Goal: Transaction & Acquisition: Purchase product/service

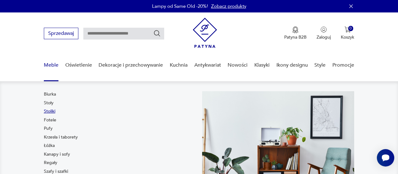
click at [52, 112] on link "Stoliki" at bounding box center [50, 111] width 12 height 6
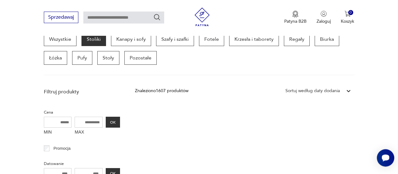
scroll to position [204, 0]
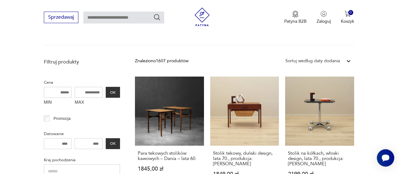
click at [346, 60] on div at bounding box center [348, 60] width 11 height 11
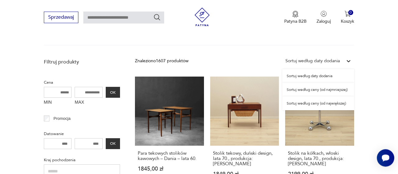
click at [62, 95] on input "MIN" at bounding box center [58, 92] width 28 height 11
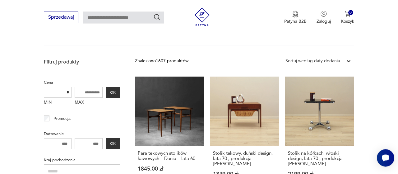
type input "*"
click at [91, 93] on input "MAX" at bounding box center [89, 92] width 28 height 11
type input "****"
click at [112, 97] on div "MIN * MAX **** OK" at bounding box center [82, 97] width 76 height 21
click at [112, 94] on button "OK" at bounding box center [113, 92] width 14 height 11
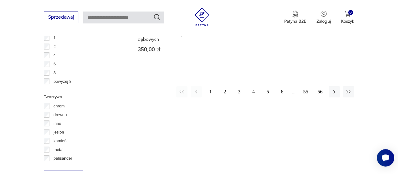
scroll to position [946, 0]
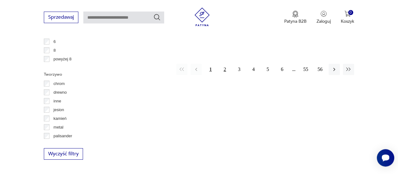
click at [224, 64] on button "2" at bounding box center [224, 69] width 11 height 11
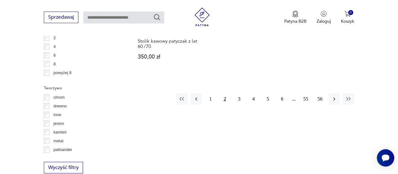
scroll to position [942, 0]
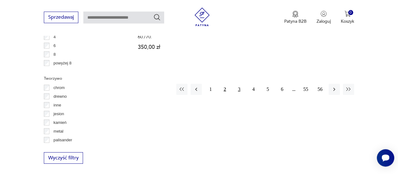
click at [239, 84] on button "3" at bounding box center [239, 89] width 11 height 11
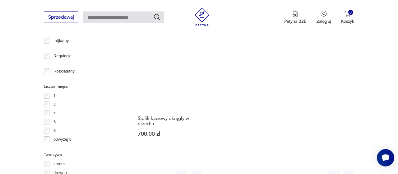
scroll to position [877, 0]
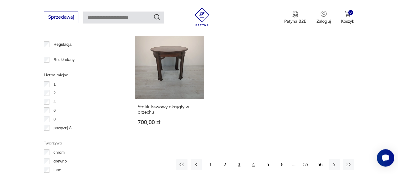
click at [253, 159] on button "4" at bounding box center [253, 164] width 11 height 11
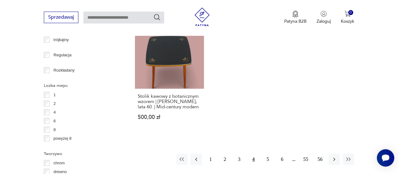
scroll to position [877, 0]
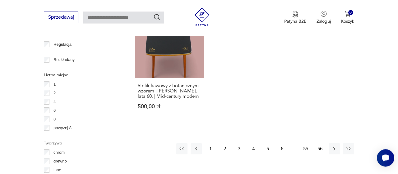
click at [266, 143] on button "5" at bounding box center [267, 148] width 11 height 11
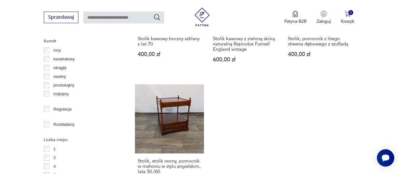
scroll to position [942, 0]
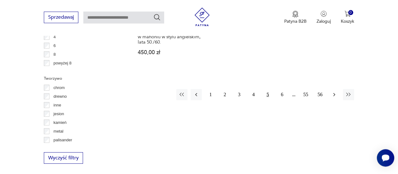
click at [335, 95] on icon "button" at bounding box center [334, 94] width 6 height 6
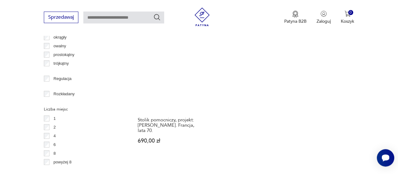
scroll to position [877, 0]
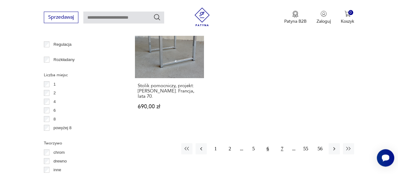
click at [280, 147] on button "7" at bounding box center [282, 148] width 11 height 11
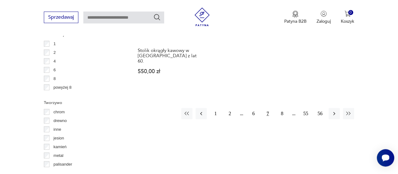
scroll to position [942, 0]
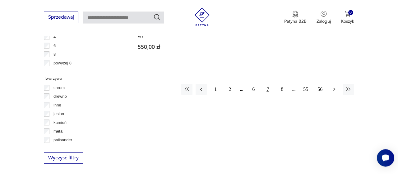
click at [335, 86] on icon "button" at bounding box center [334, 89] width 6 height 6
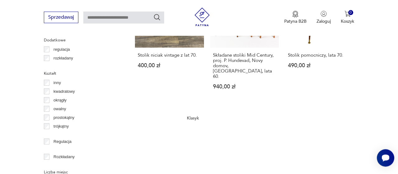
scroll to position [942, 0]
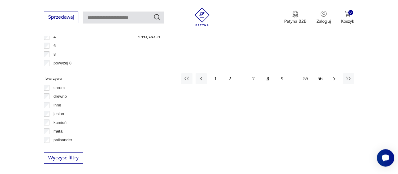
click at [337, 76] on icon "button" at bounding box center [334, 79] width 6 height 6
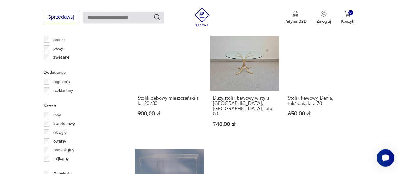
scroll to position [909, 0]
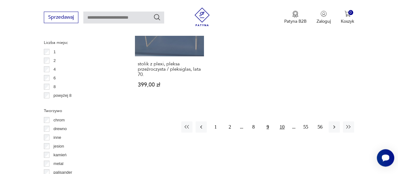
click at [286, 121] on button "10" at bounding box center [282, 126] width 11 height 11
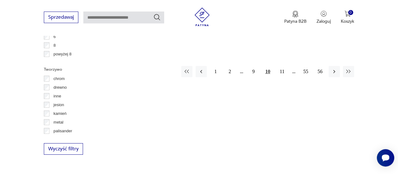
scroll to position [974, 0]
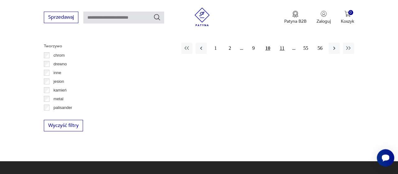
click at [280, 43] on button "11" at bounding box center [282, 48] width 11 height 11
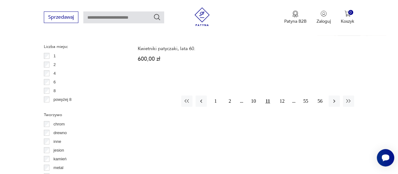
scroll to position [906, 0]
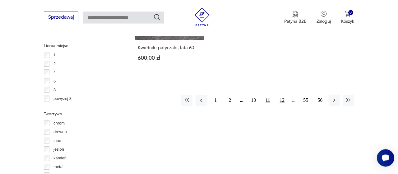
click at [281, 98] on button "12" at bounding box center [282, 100] width 11 height 11
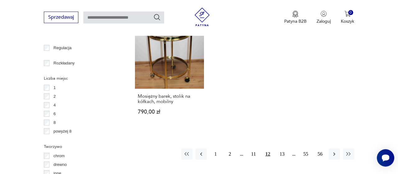
scroll to position [942, 0]
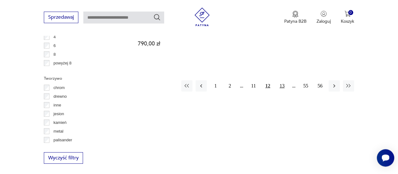
click at [281, 80] on button "13" at bounding box center [282, 85] width 11 height 11
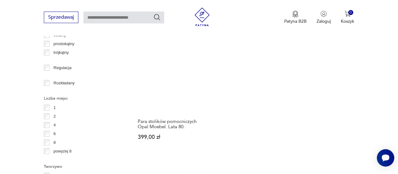
scroll to position [909, 0]
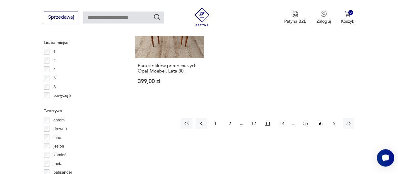
click at [333, 118] on button "button" at bounding box center [334, 123] width 11 height 11
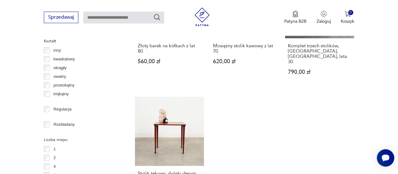
scroll to position [974, 0]
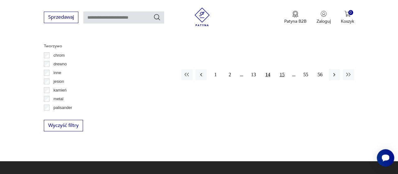
click at [281, 69] on button "15" at bounding box center [282, 74] width 11 height 11
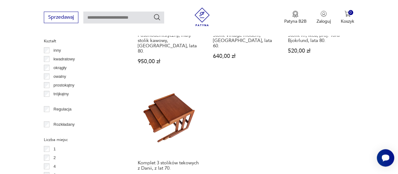
scroll to position [942, 0]
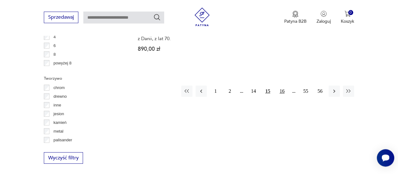
click at [280, 86] on button "16" at bounding box center [282, 91] width 11 height 11
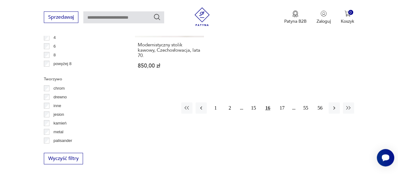
scroll to position [942, 0]
click at [281, 102] on button "17" at bounding box center [282, 107] width 11 height 11
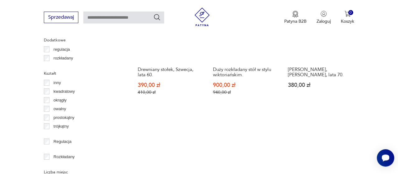
scroll to position [877, 0]
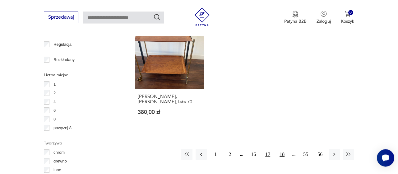
click at [282, 149] on button "18" at bounding box center [282, 154] width 11 height 11
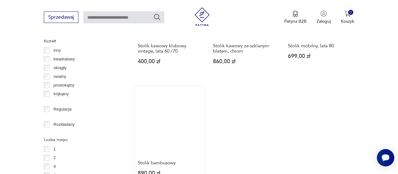
scroll to position [909, 0]
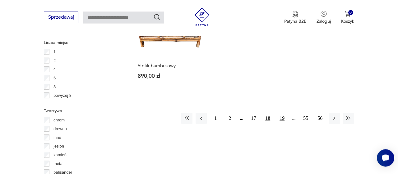
click at [284, 113] on button "19" at bounding box center [282, 118] width 11 height 11
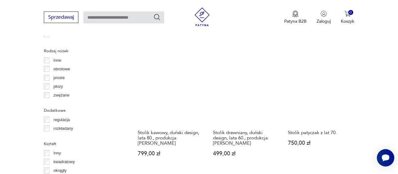
scroll to position [715, 0]
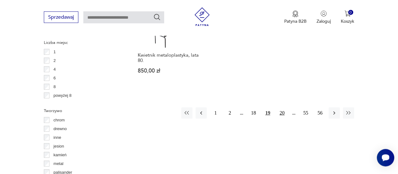
click at [283, 107] on button "20" at bounding box center [282, 112] width 11 height 11
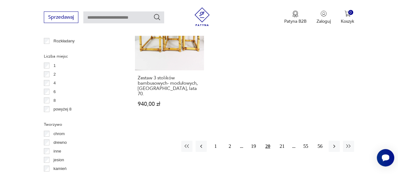
scroll to position [909, 0]
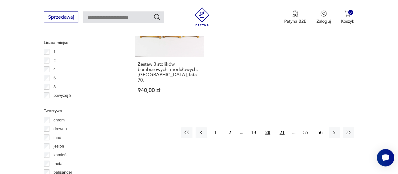
click at [282, 127] on button "21" at bounding box center [282, 132] width 11 height 11
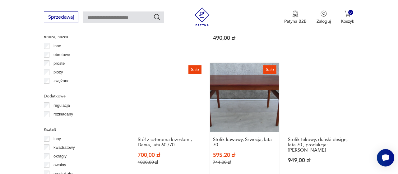
scroll to position [917, 0]
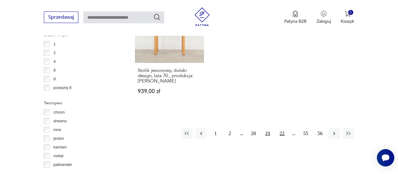
click at [284, 128] on button "22" at bounding box center [282, 133] width 11 height 11
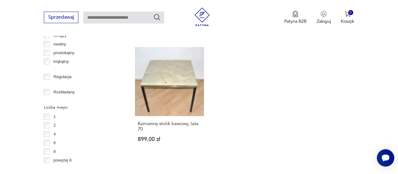
scroll to position [974, 0]
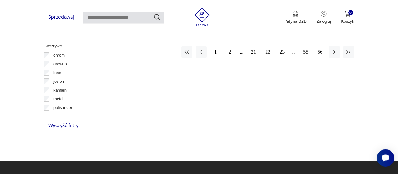
click at [282, 46] on button "23" at bounding box center [282, 51] width 11 height 11
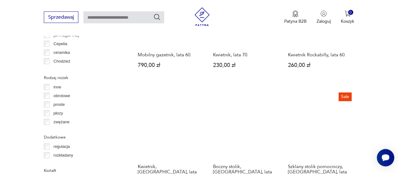
scroll to position [845, 0]
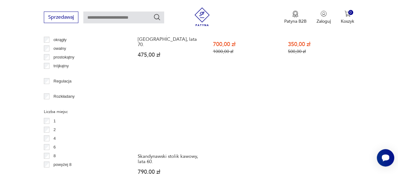
scroll to position [877, 0]
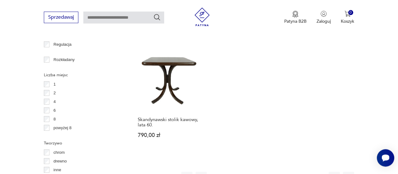
click at [282, 172] on button "25" at bounding box center [282, 177] width 11 height 11
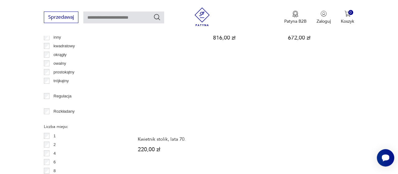
scroll to position [845, 0]
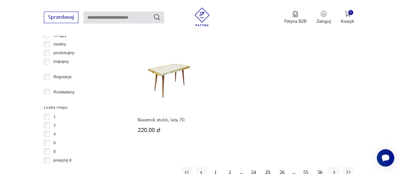
click at [280, 167] on button "26" at bounding box center [282, 172] width 11 height 11
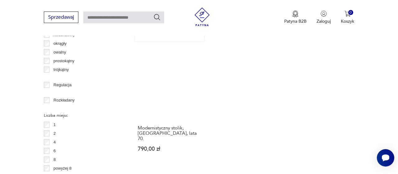
scroll to position [884, 0]
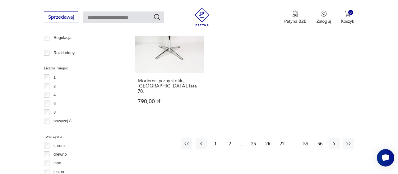
click at [283, 138] on button "27" at bounding box center [282, 143] width 11 height 11
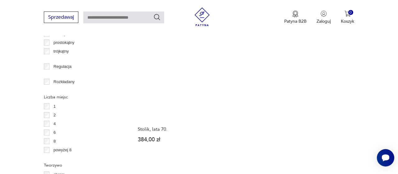
scroll to position [909, 0]
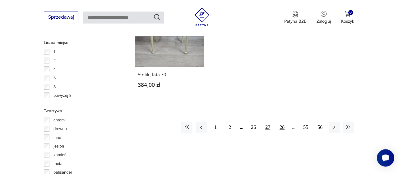
click at [281, 122] on button "28" at bounding box center [282, 127] width 11 height 11
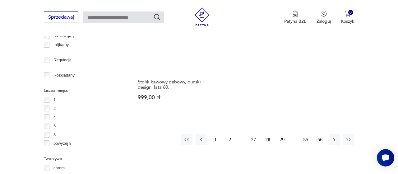
scroll to position [877, 0]
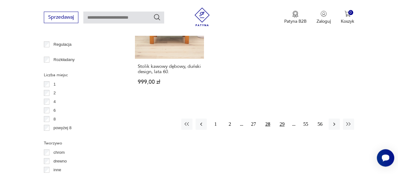
click at [281, 119] on button "29" at bounding box center [282, 124] width 11 height 11
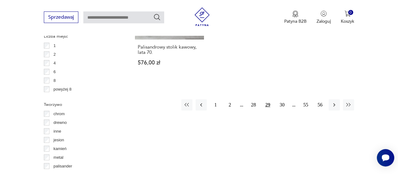
scroll to position [942, 0]
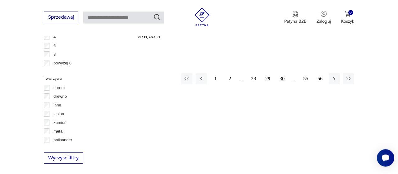
click at [280, 73] on button "30" at bounding box center [282, 78] width 11 height 11
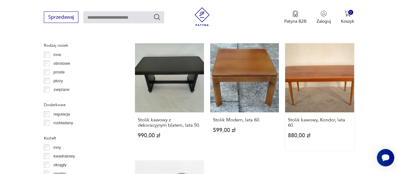
scroll to position [877, 0]
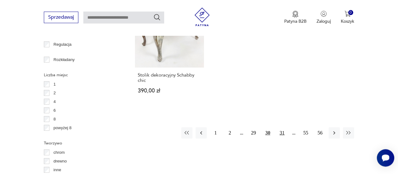
click at [281, 127] on button "31" at bounding box center [282, 132] width 11 height 11
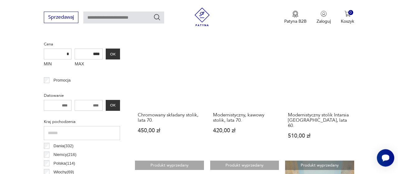
scroll to position [230, 0]
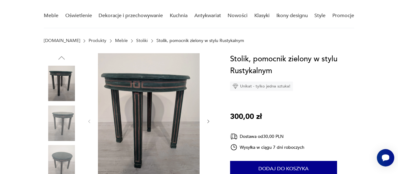
scroll to position [65, 0]
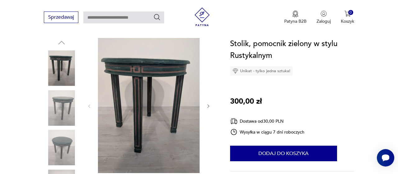
click at [62, 114] on img at bounding box center [61, 107] width 35 height 35
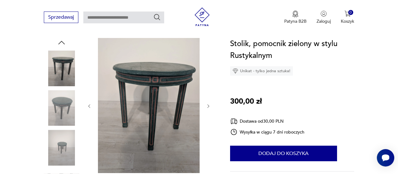
click at [63, 122] on img at bounding box center [61, 107] width 35 height 35
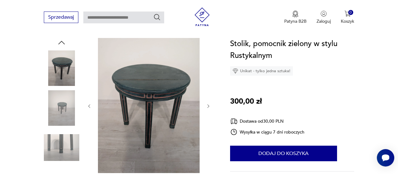
click at [64, 143] on img at bounding box center [61, 147] width 35 height 35
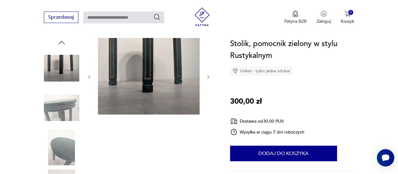
click at [58, 151] on img at bounding box center [61, 147] width 35 height 35
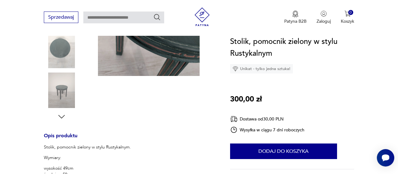
scroll to position [259, 0]
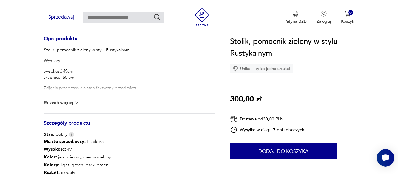
click at [78, 100] on img at bounding box center [77, 103] width 6 height 6
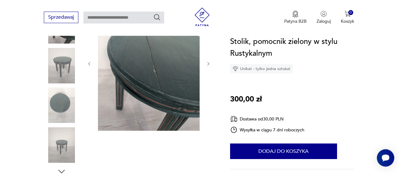
scroll to position [97, 0]
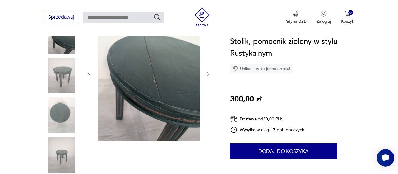
click at [211, 73] on icon "button" at bounding box center [208, 73] width 5 height 5
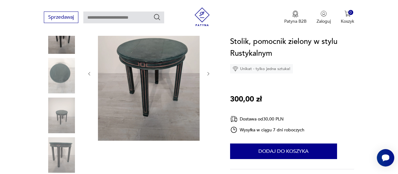
click at [211, 73] on icon "button" at bounding box center [208, 73] width 5 height 5
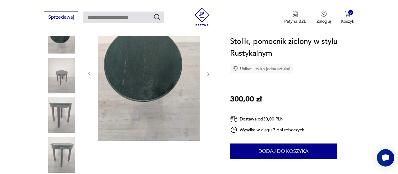
click at [211, 73] on icon "button" at bounding box center [208, 73] width 5 height 5
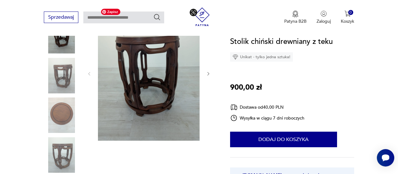
scroll to position [227, 0]
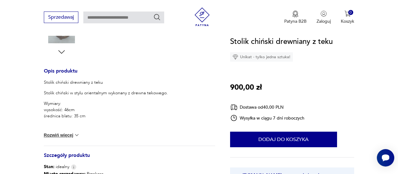
click at [76, 134] on img at bounding box center [77, 135] width 6 height 6
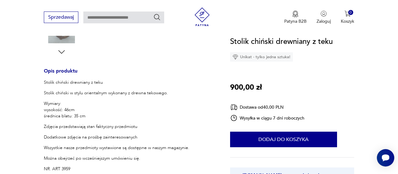
scroll to position [65, 0]
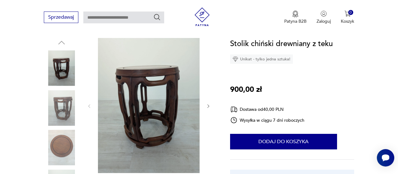
click at [66, 116] on img at bounding box center [61, 107] width 35 height 35
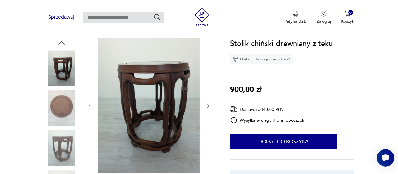
click at [54, 147] on img at bounding box center [61, 147] width 35 height 35
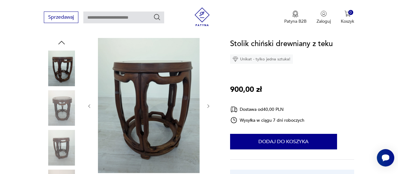
click at [56, 157] on img at bounding box center [61, 147] width 35 height 35
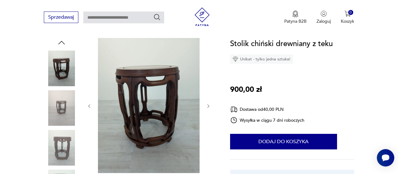
click at [48, 91] on img at bounding box center [61, 107] width 35 height 35
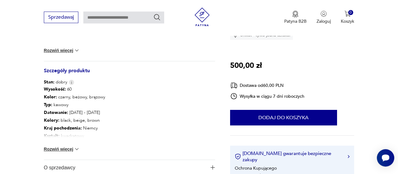
scroll to position [324, 0]
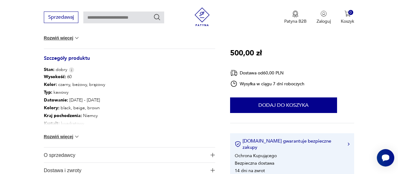
click at [80, 137] on img at bounding box center [77, 136] width 6 height 6
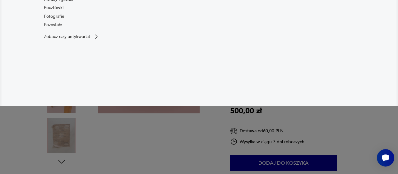
scroll to position [129, 0]
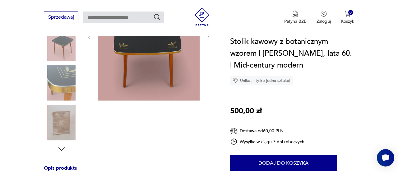
click at [67, 89] on img at bounding box center [61, 82] width 35 height 35
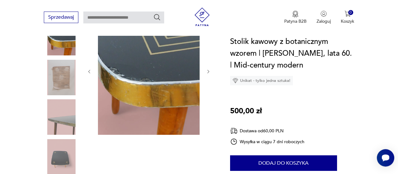
scroll to position [65, 0]
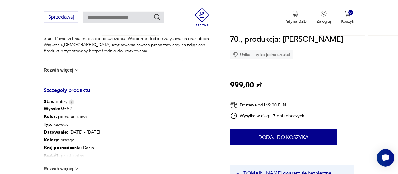
scroll to position [324, 0]
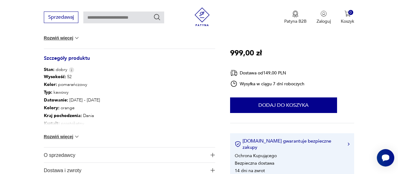
click at [77, 135] on img at bounding box center [77, 136] width 6 height 6
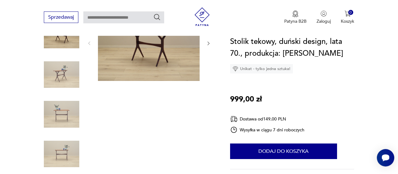
scroll to position [97, 0]
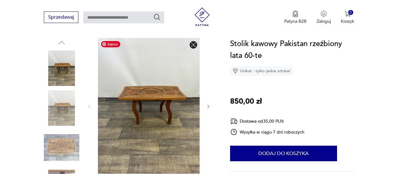
scroll to position [65, 0]
click at [70, 74] on img at bounding box center [61, 67] width 35 height 35
click at [170, 108] on img at bounding box center [149, 106] width 102 height 136
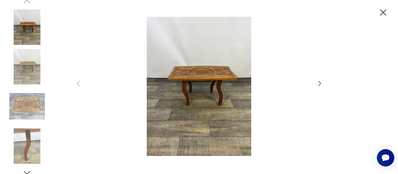
click at [321, 80] on icon "button" at bounding box center [319, 83] width 7 height 7
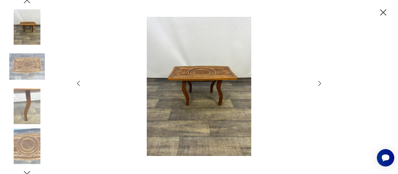
click at [321, 80] on icon "button" at bounding box center [319, 83] width 7 height 7
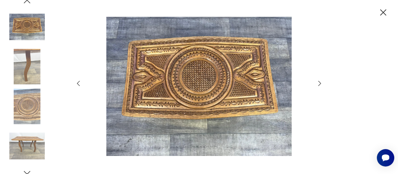
click at [321, 80] on icon "button" at bounding box center [319, 83] width 7 height 7
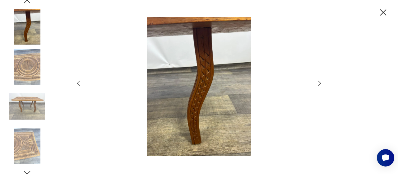
click at [81, 79] on div at bounding box center [199, 87] width 249 height 140
click at [81, 81] on icon "button" at bounding box center [78, 83] width 7 height 7
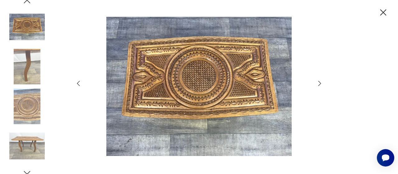
click at [319, 82] on icon "button" at bounding box center [319, 83] width 7 height 7
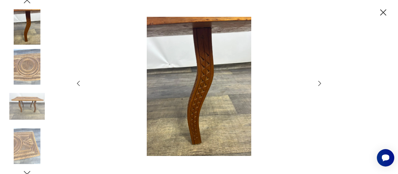
click at [378, 12] on icon "button" at bounding box center [383, 12] width 11 height 11
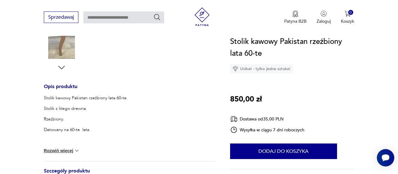
scroll to position [227, 0]
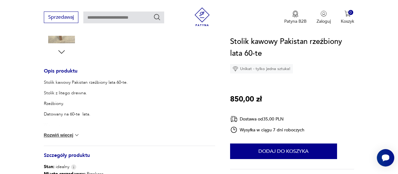
click at [76, 134] on button "Rozwiń więcej" at bounding box center [62, 135] width 36 height 6
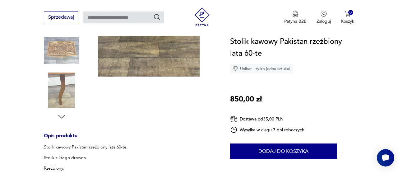
scroll to position [0, 0]
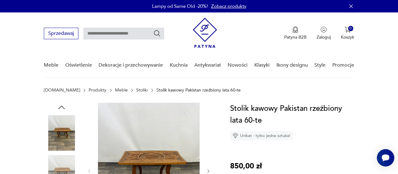
click at [64, 132] on img at bounding box center [61, 132] width 35 height 35
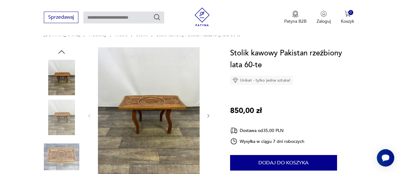
scroll to position [65, 0]
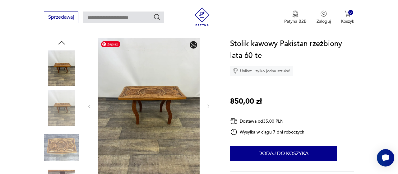
click at [172, 82] on img at bounding box center [149, 106] width 102 height 136
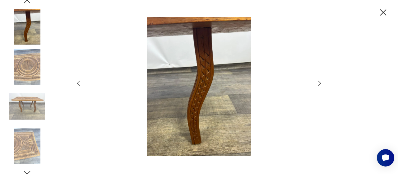
click at [319, 82] on icon "button" at bounding box center [319, 83] width 7 height 7
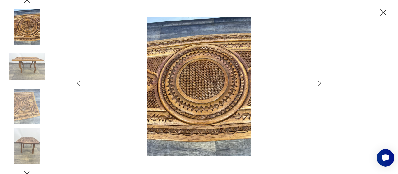
click at [319, 82] on icon "button" at bounding box center [319, 83] width 7 height 7
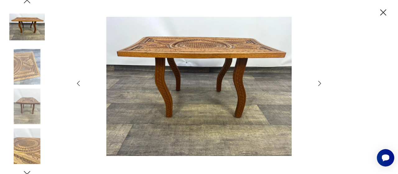
click at [319, 82] on icon "button" at bounding box center [319, 83] width 7 height 7
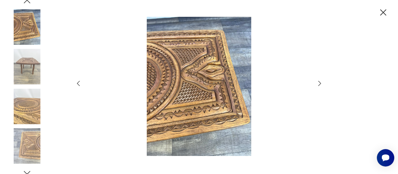
click at [319, 82] on icon "button" at bounding box center [319, 83] width 7 height 7
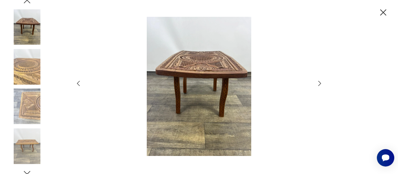
click at [318, 82] on icon "button" at bounding box center [319, 83] width 7 height 7
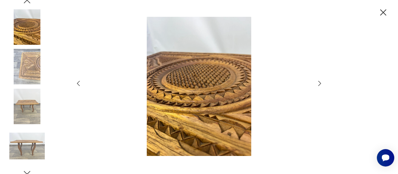
click at [318, 82] on icon "button" at bounding box center [319, 83] width 7 height 7
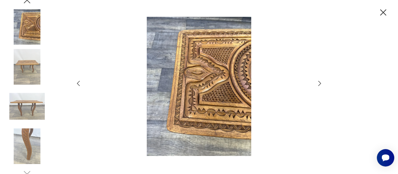
click at [318, 82] on icon "button" at bounding box center [319, 83] width 7 height 7
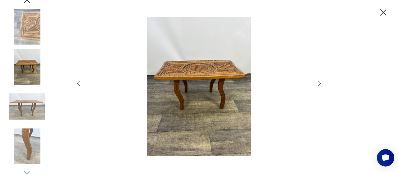
click at [318, 82] on icon "button" at bounding box center [319, 83] width 7 height 7
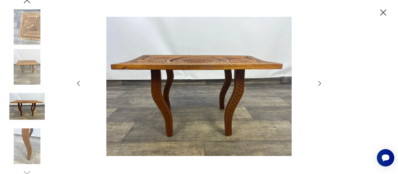
click at [380, 16] on icon "button" at bounding box center [383, 12] width 11 height 11
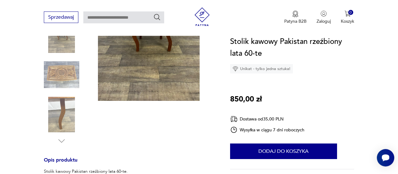
scroll to position [32, 0]
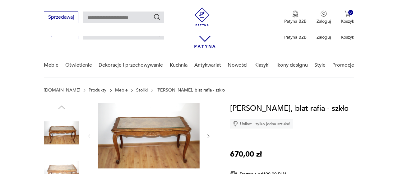
scroll to position [65, 0]
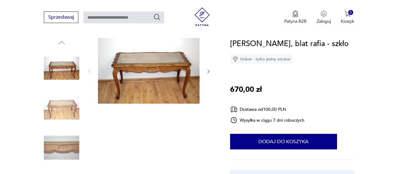
click at [210, 72] on icon "button" at bounding box center [208, 71] width 5 height 5
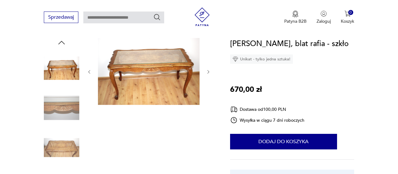
click at [210, 72] on icon "button" at bounding box center [208, 71] width 5 height 5
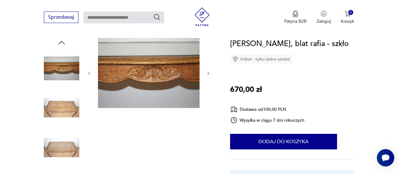
scroll to position [0, 0]
click at [210, 72] on icon "button" at bounding box center [208, 73] width 5 height 5
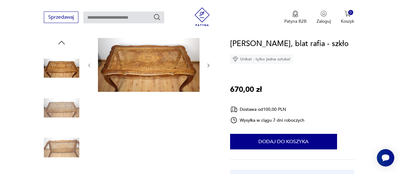
click at [210, 72] on div at bounding box center [149, 65] width 124 height 55
click at [209, 66] on icon "button" at bounding box center [208, 65] width 5 height 5
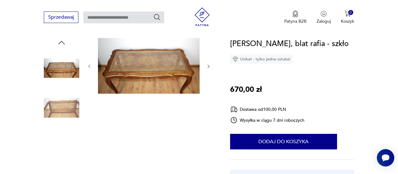
click at [209, 66] on icon "button" at bounding box center [208, 66] width 5 height 5
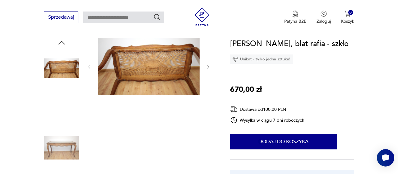
click at [209, 66] on icon "button" at bounding box center [208, 66] width 5 height 5
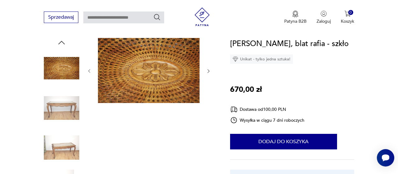
click at [209, 66] on div at bounding box center [149, 71] width 124 height 66
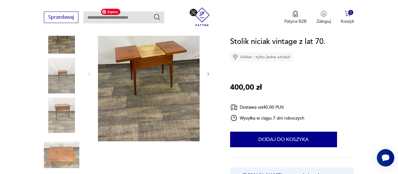
click at [55, 36] on img at bounding box center [61, 35] width 35 height 35
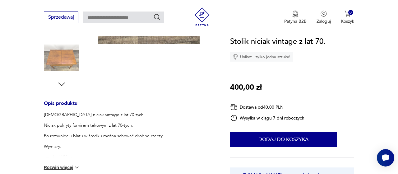
scroll to position [227, 0]
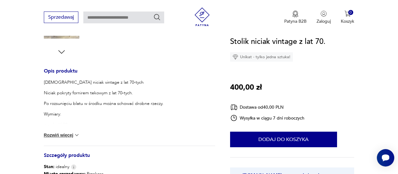
click at [77, 133] on img at bounding box center [77, 135] width 6 height 6
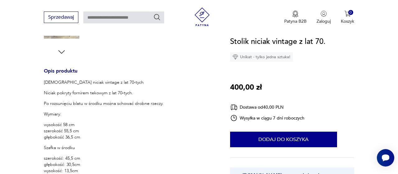
scroll to position [32, 0]
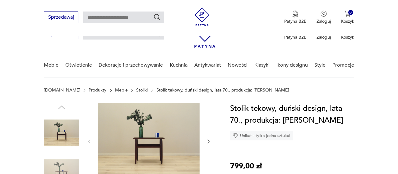
scroll to position [162, 0]
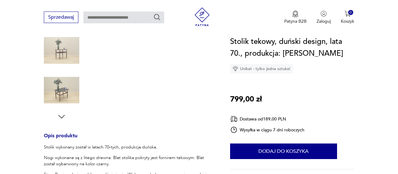
click at [57, 48] on img at bounding box center [61, 50] width 35 height 35
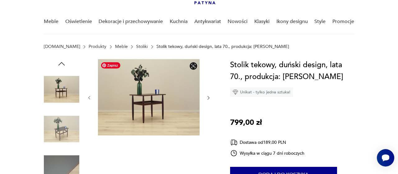
scroll to position [65, 0]
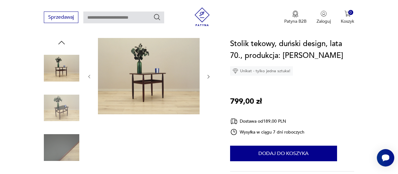
click at [210, 77] on icon "button" at bounding box center [208, 76] width 5 height 5
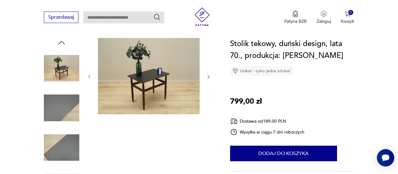
click at [210, 77] on icon "button" at bounding box center [208, 76] width 5 height 5
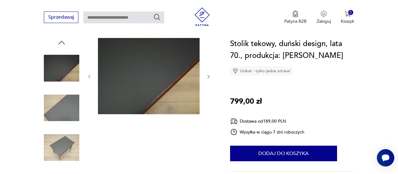
click at [210, 77] on icon "button" at bounding box center [208, 76] width 5 height 5
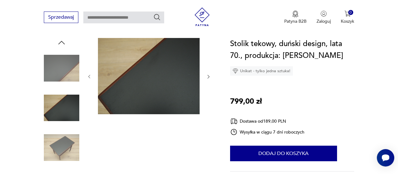
click at [210, 77] on icon "button" at bounding box center [208, 76] width 5 height 5
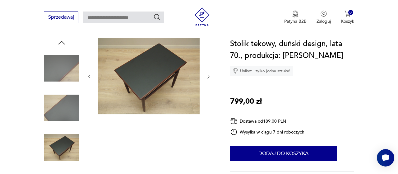
click at [210, 77] on icon "button" at bounding box center [208, 76] width 5 height 5
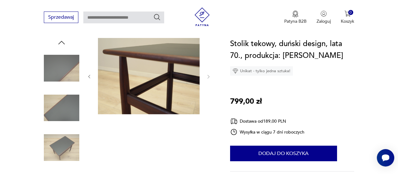
scroll to position [227, 0]
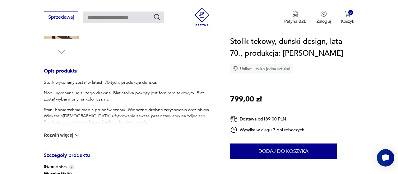
click at [73, 137] on button "Rozwiń więcej" at bounding box center [62, 135] width 36 height 6
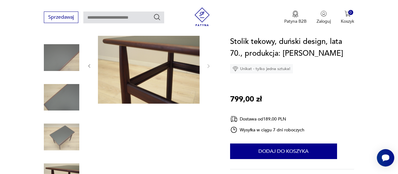
scroll to position [65, 0]
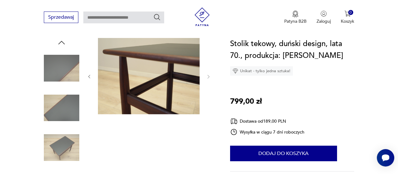
click at [91, 75] on icon "button" at bounding box center [89, 76] width 5 height 5
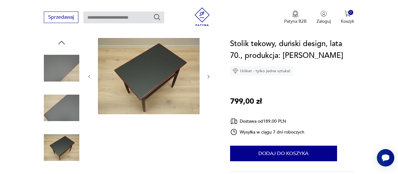
click at [91, 75] on icon "button" at bounding box center [89, 76] width 5 height 5
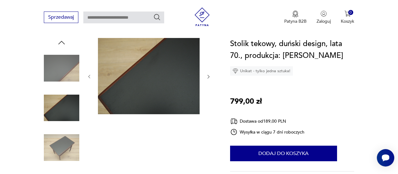
click at [91, 75] on icon "button" at bounding box center [89, 76] width 5 height 5
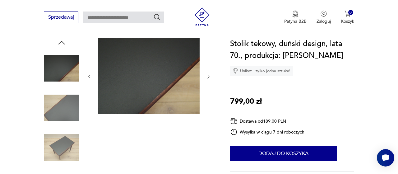
click at [91, 75] on icon "button" at bounding box center [89, 76] width 5 height 5
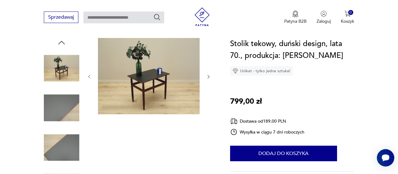
click at [210, 75] on icon "button" at bounding box center [208, 76] width 5 height 5
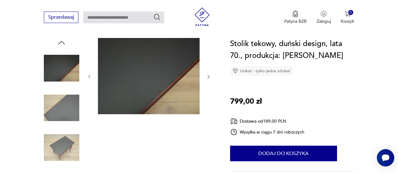
click at [210, 76] on icon "button" at bounding box center [208, 76] width 5 height 5
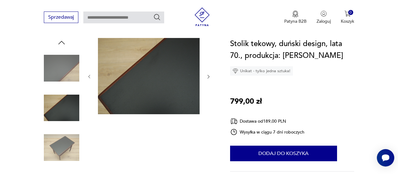
click at [210, 76] on icon "button" at bounding box center [208, 76] width 5 height 5
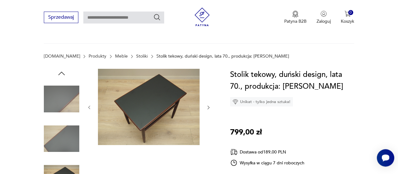
scroll to position [32, 0]
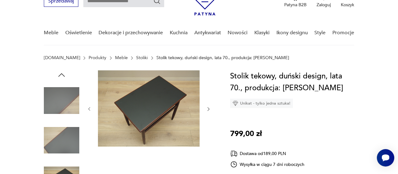
click at [209, 108] on icon "button" at bounding box center [208, 108] width 5 height 5
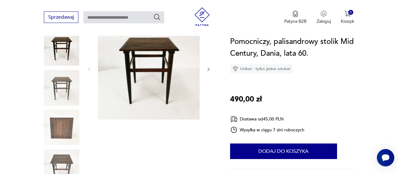
scroll to position [65, 0]
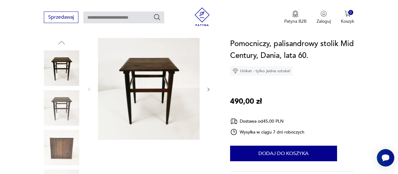
click at [209, 88] on icon "button" at bounding box center [208, 89] width 5 height 5
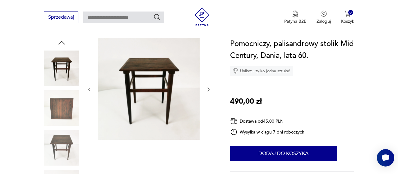
click at [209, 88] on icon "button" at bounding box center [208, 89] width 5 height 5
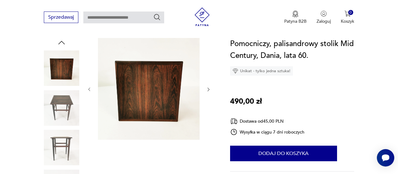
click at [209, 88] on icon "button" at bounding box center [208, 89] width 5 height 5
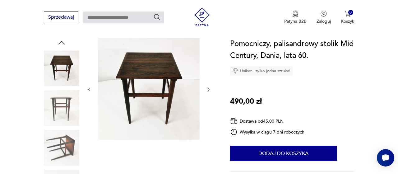
click at [209, 88] on icon "button" at bounding box center [208, 89] width 5 height 5
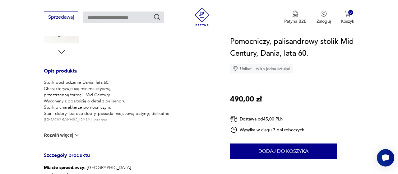
click at [71, 133] on button "Rozwiń więcej" at bounding box center [62, 135] width 36 height 6
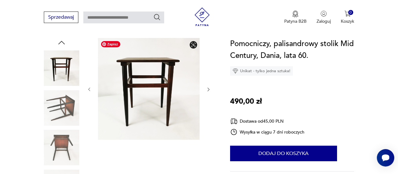
scroll to position [0, 0]
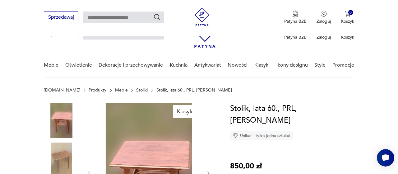
scroll to position [97, 0]
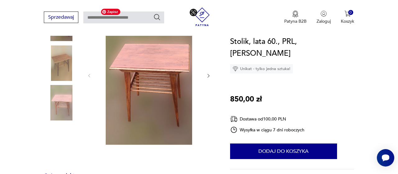
click at [208, 75] on icon "button" at bounding box center [208, 75] width 5 height 5
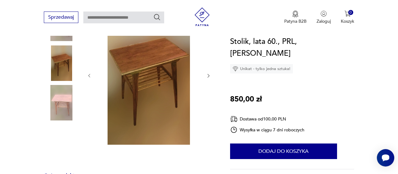
click at [208, 75] on icon "button" at bounding box center [208, 75] width 5 height 5
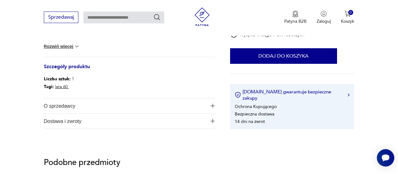
scroll to position [291, 0]
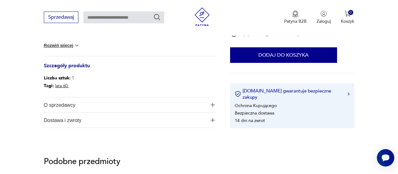
click at [80, 48] on img at bounding box center [77, 45] width 6 height 6
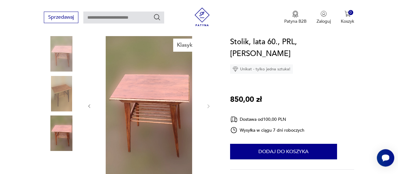
scroll to position [32, 0]
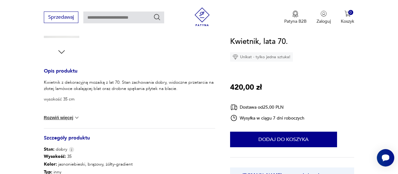
scroll to position [32, 0]
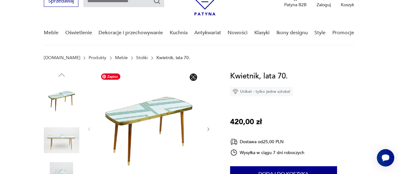
click at [142, 105] on img at bounding box center [149, 128] width 102 height 117
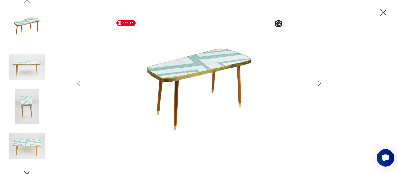
click at [319, 85] on icon "button" at bounding box center [319, 83] width 7 height 7
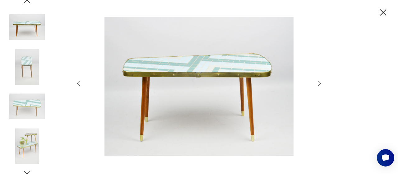
click at [319, 85] on icon "button" at bounding box center [319, 83] width 7 height 7
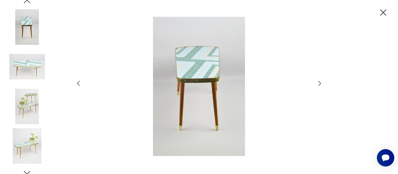
click at [319, 85] on icon "button" at bounding box center [319, 83] width 7 height 7
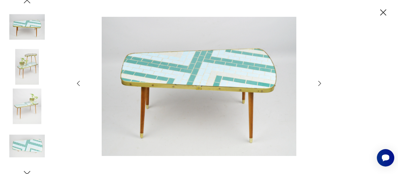
click at [318, 85] on icon "button" at bounding box center [319, 83] width 7 height 7
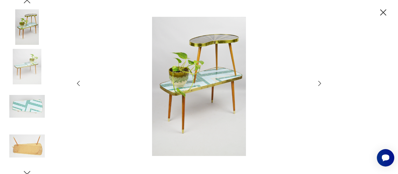
click at [318, 85] on icon "button" at bounding box center [319, 83] width 7 height 7
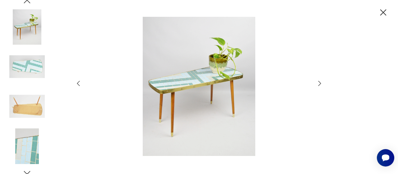
click at [318, 85] on icon "button" at bounding box center [319, 83] width 7 height 7
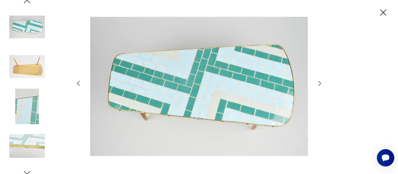
click at [318, 85] on icon "button" at bounding box center [319, 83] width 7 height 7
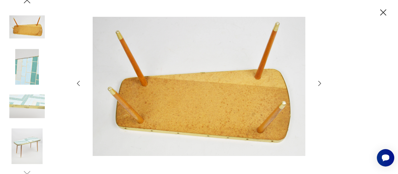
click at [318, 85] on icon "button" at bounding box center [319, 83] width 7 height 7
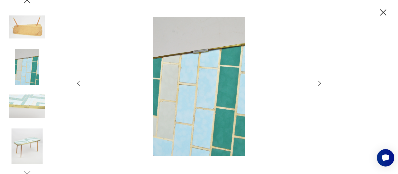
click at [318, 85] on icon "button" at bounding box center [319, 83] width 7 height 7
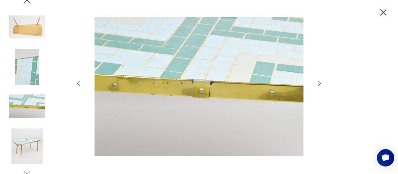
click at [389, 11] on icon "button" at bounding box center [383, 12] width 11 height 11
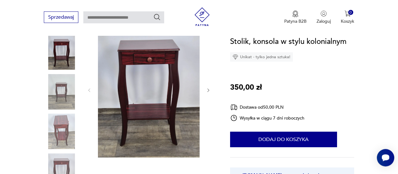
scroll to position [97, 0]
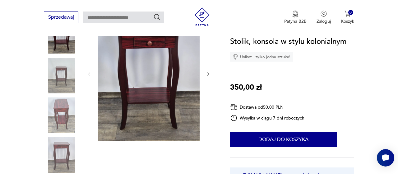
click at [209, 74] on icon "button" at bounding box center [209, 73] width 2 height 3
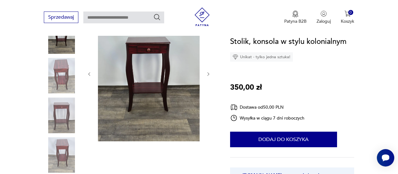
click at [209, 74] on icon "button" at bounding box center [209, 73] width 2 height 3
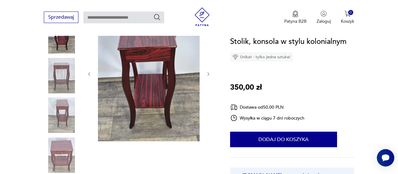
click at [209, 74] on icon "button" at bounding box center [209, 73] width 2 height 3
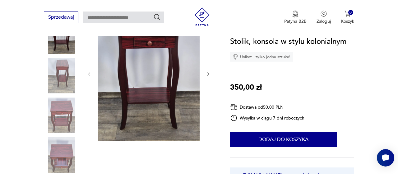
click at [209, 74] on icon "button" at bounding box center [209, 73] width 2 height 3
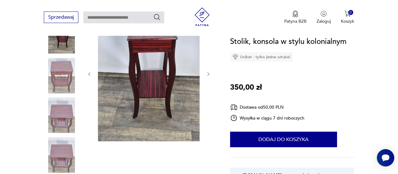
click at [209, 74] on icon "button" at bounding box center [209, 73] width 2 height 3
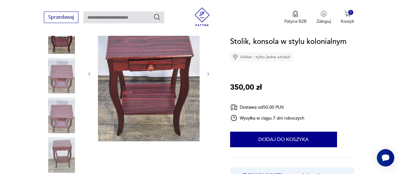
click at [209, 74] on icon "button" at bounding box center [209, 73] width 2 height 3
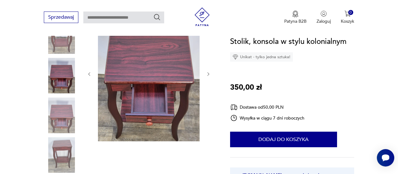
click at [209, 74] on icon "button" at bounding box center [209, 73] width 2 height 3
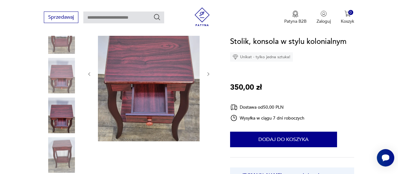
click at [209, 74] on icon "button" at bounding box center [209, 73] width 2 height 3
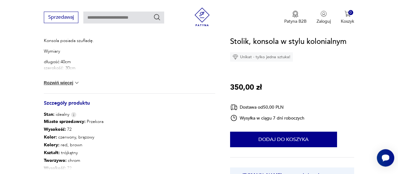
scroll to position [291, 0]
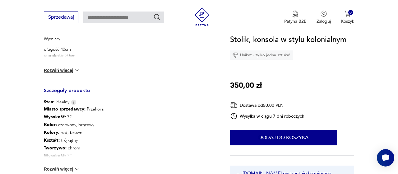
click at [72, 69] on button "Rozwiń więcej" at bounding box center [62, 70] width 36 height 6
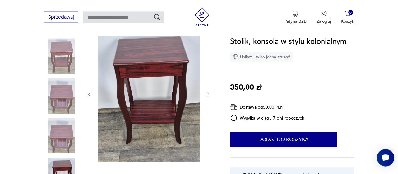
scroll to position [65, 0]
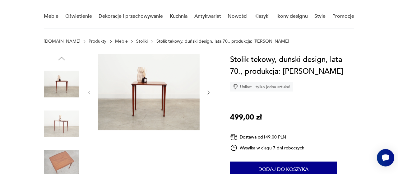
scroll to position [65, 0]
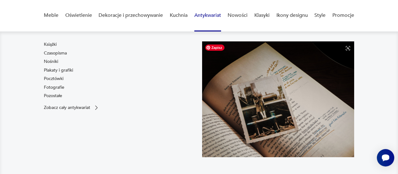
scroll to position [65, 0]
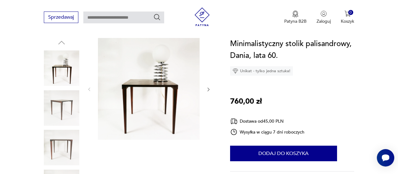
click at [209, 88] on icon "button" at bounding box center [208, 89] width 5 height 5
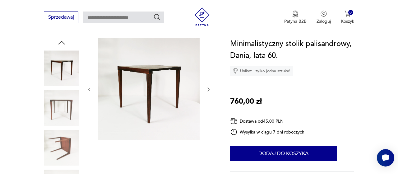
click at [209, 88] on icon "button" at bounding box center [208, 89] width 5 height 5
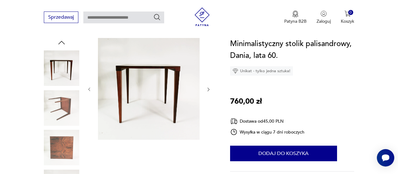
click at [209, 88] on icon "button" at bounding box center [208, 89] width 5 height 5
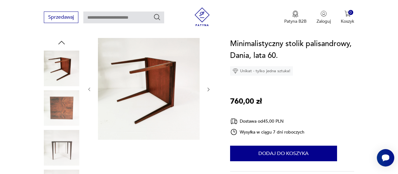
click at [209, 88] on icon "button" at bounding box center [208, 89] width 5 height 5
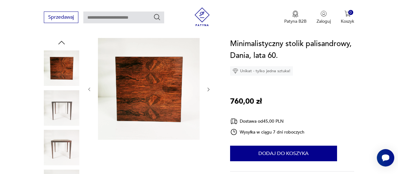
click at [209, 88] on icon "button" at bounding box center [208, 89] width 5 height 5
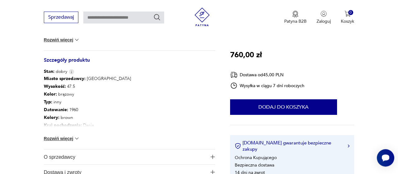
scroll to position [324, 0]
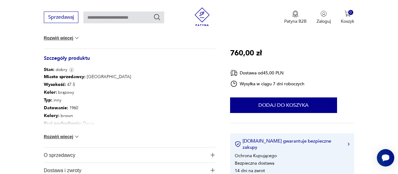
click at [69, 134] on button "Rozwiń więcej" at bounding box center [62, 136] width 36 height 6
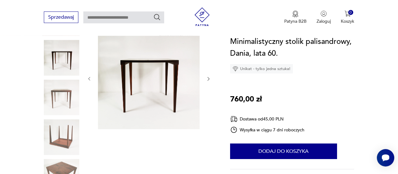
scroll to position [65, 0]
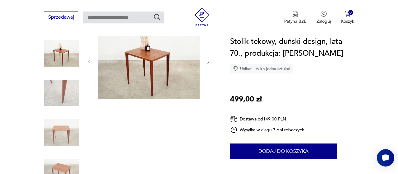
scroll to position [65, 0]
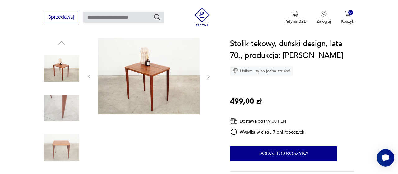
click at [208, 77] on icon "button" at bounding box center [208, 76] width 5 height 5
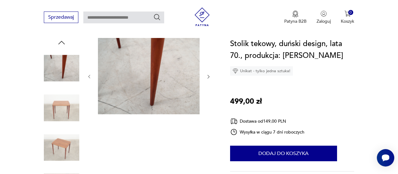
click at [208, 77] on icon "button" at bounding box center [208, 76] width 5 height 5
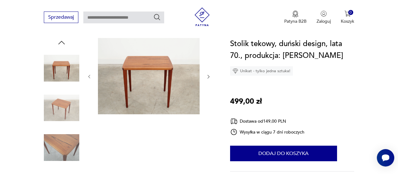
click at [208, 77] on icon "button" at bounding box center [208, 76] width 5 height 5
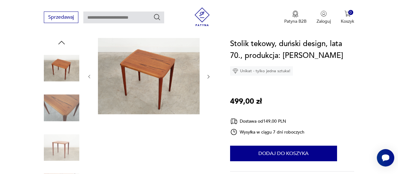
click at [208, 77] on icon "button" at bounding box center [208, 76] width 5 height 5
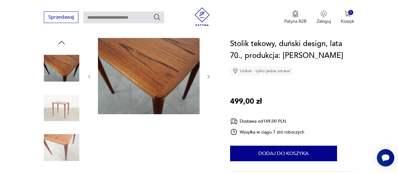
click at [208, 77] on icon "button" at bounding box center [208, 76] width 5 height 5
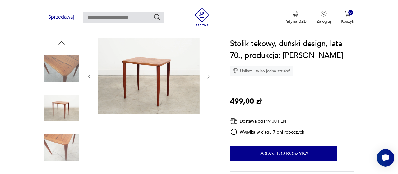
click at [208, 77] on icon "button" at bounding box center [208, 76] width 5 height 5
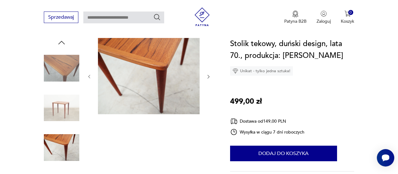
scroll to position [227, 0]
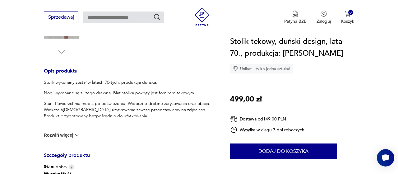
click at [71, 139] on div "Stolik wykonany został w latach 70-tych, produkcja duńska. Nogi wykonane są z l…" at bounding box center [129, 112] width 171 height 66
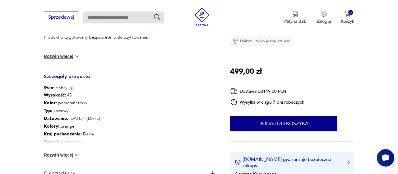
scroll to position [324, 0]
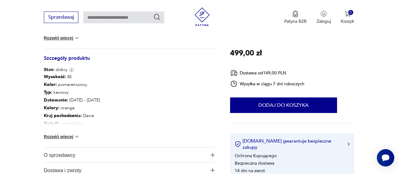
click at [76, 133] on div "Wysokość : 45 Kolor: pomarańczowy Typ : kawowy Datowanie : 1970 - 1979 Kolory :…" at bounding box center [129, 110] width 171 height 74
click at [77, 136] on img at bounding box center [77, 136] width 6 height 6
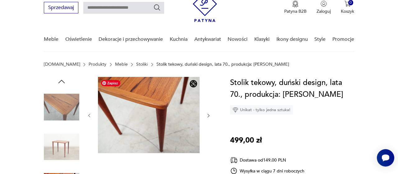
scroll to position [0, 0]
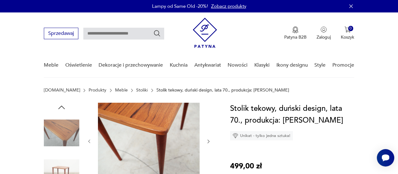
click at [209, 143] on icon "button" at bounding box center [208, 141] width 5 height 5
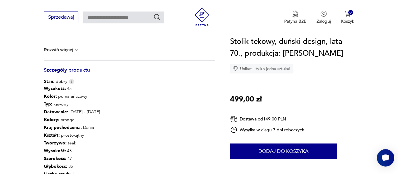
scroll to position [324, 0]
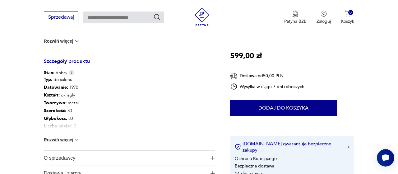
scroll to position [259, 0]
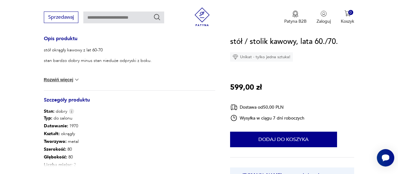
click at [75, 75] on div "stół okrągły kawowy z lat 60-70 stan bardzo dobry minus stan nieduże odpryski z…" at bounding box center [129, 68] width 171 height 43
click at [77, 81] on img at bounding box center [77, 80] width 6 height 6
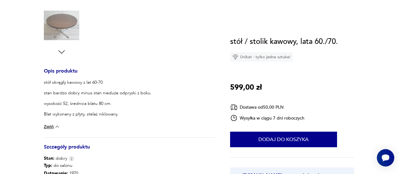
scroll to position [0, 0]
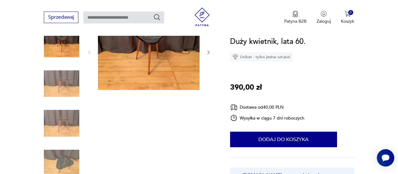
scroll to position [65, 0]
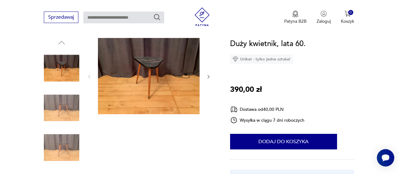
click at [211, 75] on icon "button" at bounding box center [208, 76] width 5 height 5
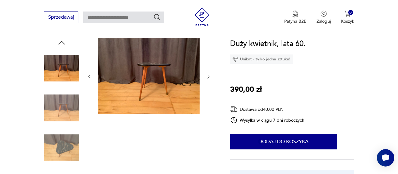
click at [211, 75] on icon "button" at bounding box center [208, 76] width 5 height 5
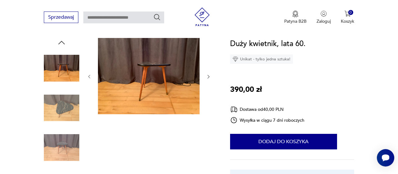
click at [211, 75] on icon "button" at bounding box center [208, 76] width 5 height 5
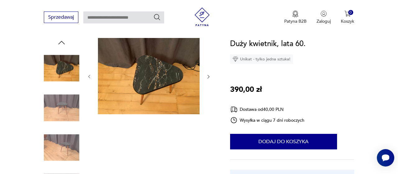
click at [211, 75] on icon "button" at bounding box center [208, 76] width 5 height 5
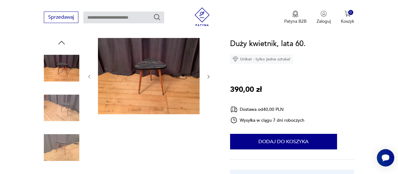
click at [211, 75] on icon "button" at bounding box center [208, 76] width 5 height 5
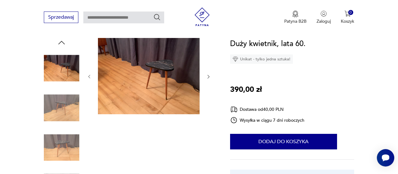
click at [211, 75] on icon "button" at bounding box center [208, 76] width 5 height 5
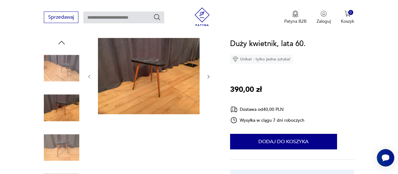
click at [211, 75] on icon "button" at bounding box center [208, 76] width 5 height 5
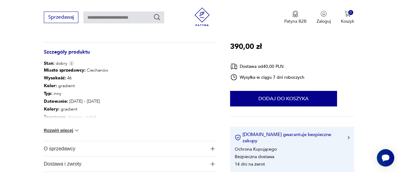
scroll to position [324, 0]
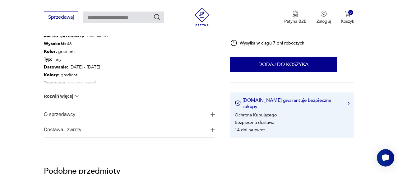
click at [83, 94] on div "Miasto sprzedawcy : Ciechanów Wysokość : 46 Kolor: gradient Typ : inny Datowani…" at bounding box center [129, 69] width 171 height 74
click at [80, 96] on img at bounding box center [77, 96] width 6 height 6
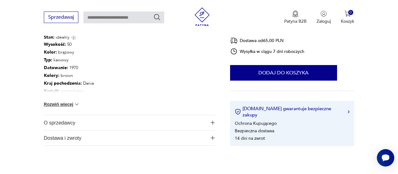
scroll to position [259, 0]
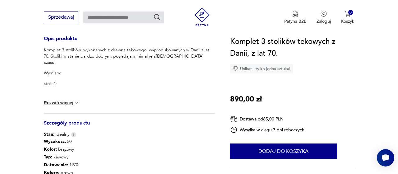
click at [77, 102] on img at bounding box center [77, 103] width 6 height 6
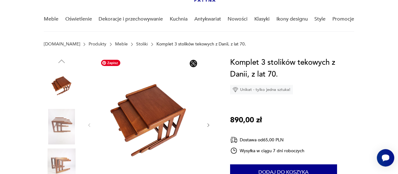
scroll to position [65, 0]
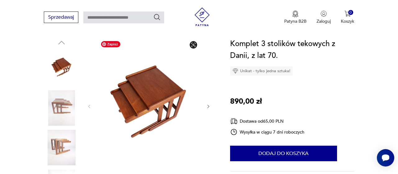
click at [71, 76] on img at bounding box center [61, 67] width 35 height 35
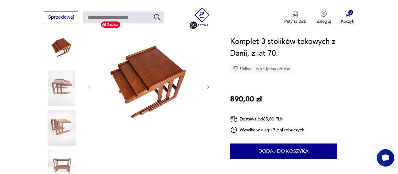
scroll to position [97, 0]
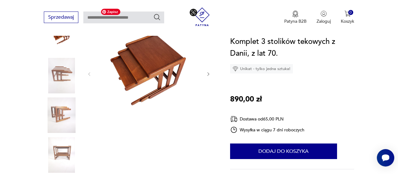
click at [73, 148] on img at bounding box center [61, 154] width 35 height 35
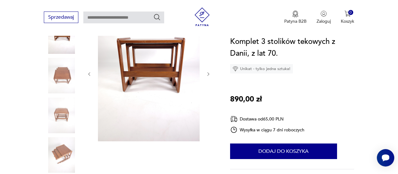
click at [209, 71] on button "button" at bounding box center [208, 74] width 5 height 6
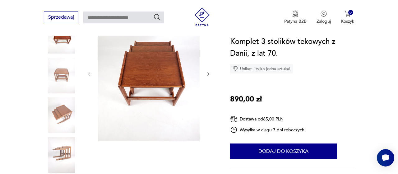
click at [209, 72] on icon "button" at bounding box center [208, 74] width 5 height 5
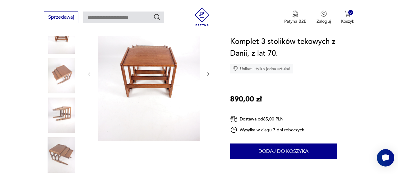
click at [209, 72] on icon "button" at bounding box center [208, 74] width 5 height 5
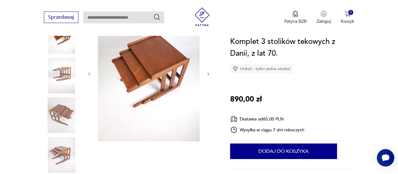
click at [209, 72] on icon "button" at bounding box center [208, 74] width 5 height 5
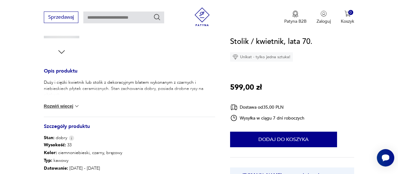
click at [82, 110] on div "Duży i ciężki kwietnik lub stolik z dekoracyjnym blatem wykonanym z czarnych i …" at bounding box center [129, 97] width 171 height 37
click at [80, 109] on img at bounding box center [77, 106] width 6 height 6
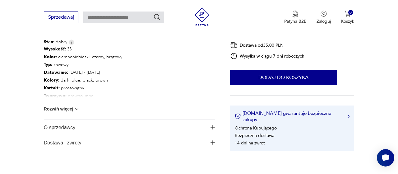
scroll to position [162, 0]
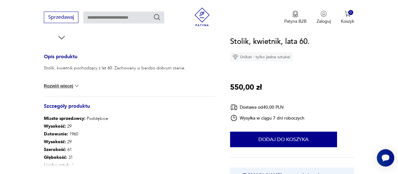
scroll to position [291, 0]
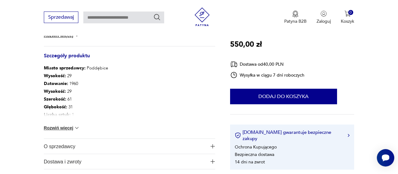
click at [63, 130] on button "Rozwiń więcej" at bounding box center [62, 128] width 36 height 6
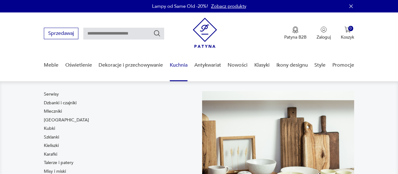
scroll to position [129, 0]
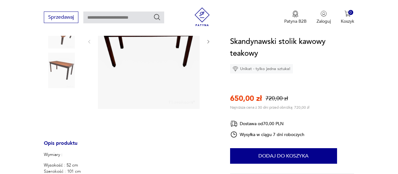
click at [69, 66] on img at bounding box center [61, 70] width 35 height 35
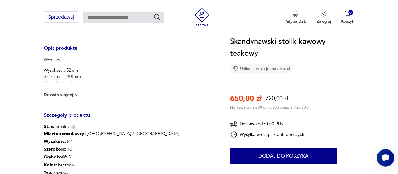
scroll to position [227, 0]
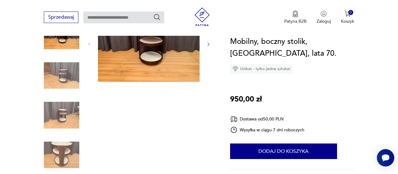
click at [210, 44] on icon "button" at bounding box center [208, 44] width 5 height 5
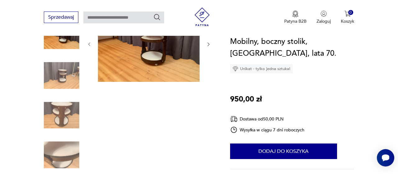
click at [210, 44] on icon "button" at bounding box center [208, 44] width 5 height 5
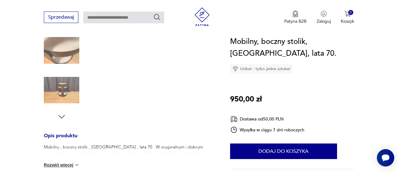
click at [65, 82] on img at bounding box center [61, 90] width 35 height 35
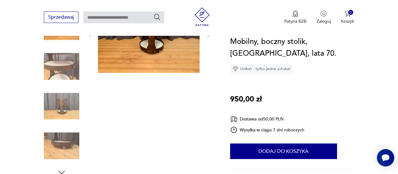
scroll to position [97, 0]
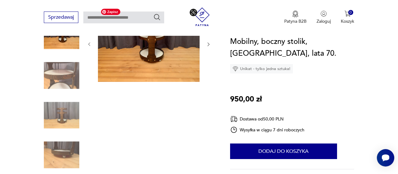
click at [166, 62] on img at bounding box center [149, 44] width 102 height 76
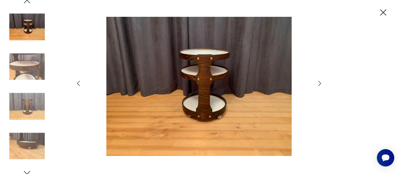
click at [318, 84] on icon "button" at bounding box center [319, 83] width 7 height 7
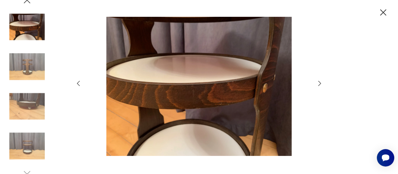
click at [318, 84] on icon "button" at bounding box center [319, 83] width 7 height 7
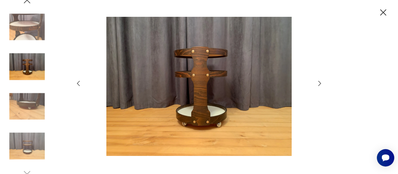
click at [318, 84] on icon "button" at bounding box center [319, 83] width 7 height 7
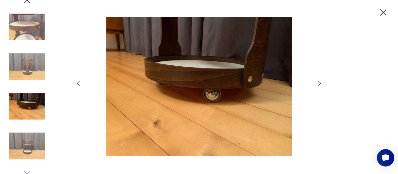
click at [387, 11] on icon "button" at bounding box center [383, 12] width 11 height 11
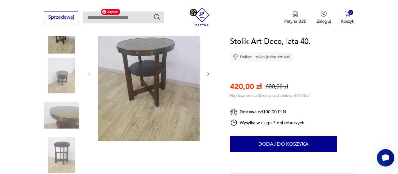
click at [63, 75] on img at bounding box center [61, 75] width 35 height 35
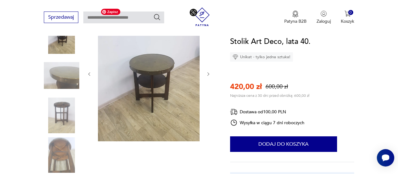
scroll to position [32, 0]
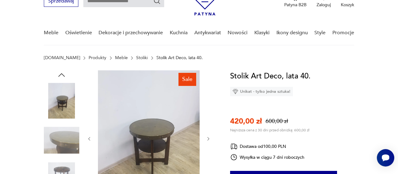
click at [62, 74] on icon "button" at bounding box center [61, 74] width 9 height 9
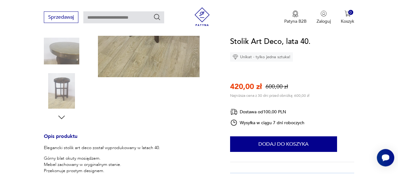
scroll to position [162, 0]
click at [66, 79] on img at bounding box center [61, 90] width 35 height 35
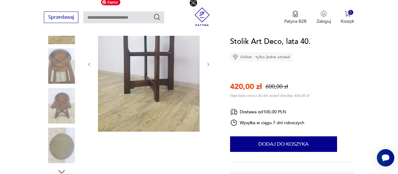
scroll to position [97, 0]
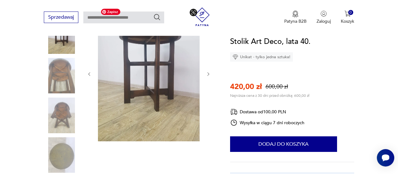
click at [152, 85] on img at bounding box center [149, 74] width 102 height 136
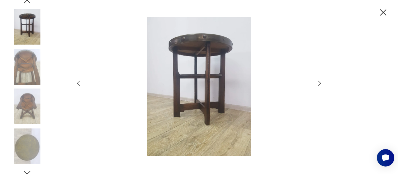
click at [318, 82] on icon "button" at bounding box center [319, 83] width 7 height 7
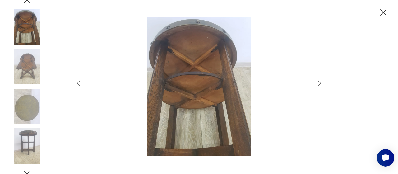
click at [382, 12] on icon "button" at bounding box center [383, 12] width 11 height 11
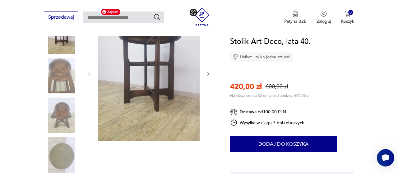
scroll to position [227, 0]
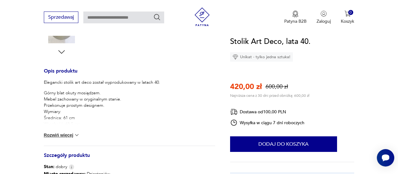
click at [73, 135] on button "Rozwiń więcej" at bounding box center [62, 135] width 36 height 6
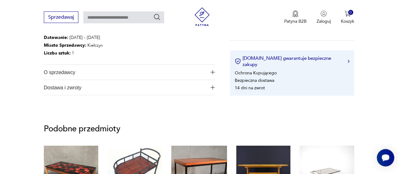
scroll to position [388, 0]
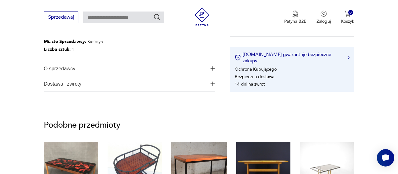
click at [87, 84] on span "Dostawa i zwroty" at bounding box center [125, 83] width 163 height 15
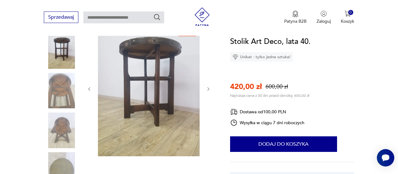
scroll to position [97, 0]
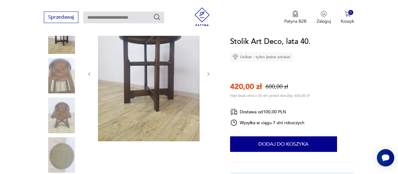
click at [208, 76] on icon "button" at bounding box center [208, 74] width 5 height 5
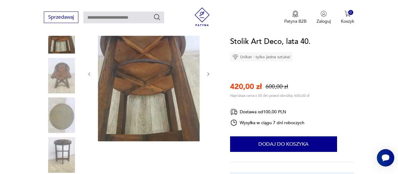
click at [208, 76] on icon "button" at bounding box center [208, 74] width 5 height 5
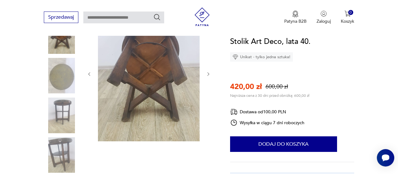
click at [208, 76] on icon "button" at bounding box center [208, 74] width 5 height 5
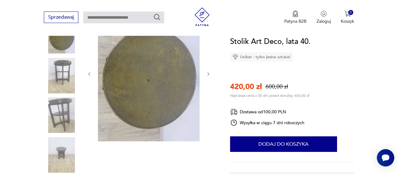
click at [210, 73] on icon "button" at bounding box center [208, 74] width 5 height 5
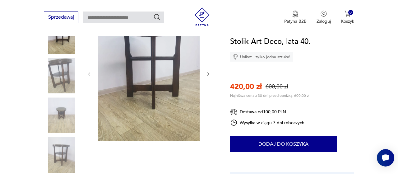
click at [210, 73] on icon "button" at bounding box center [208, 74] width 5 height 5
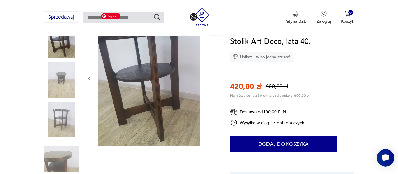
scroll to position [65, 0]
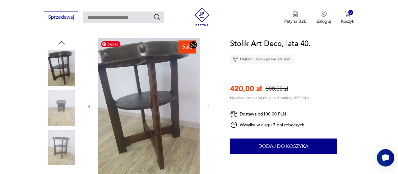
click at [110, 105] on img at bounding box center [149, 106] width 102 height 136
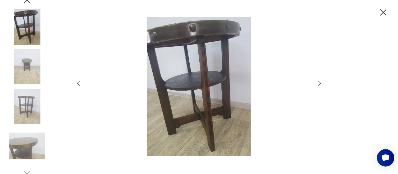
click at [318, 84] on icon "button" at bounding box center [319, 83] width 7 height 7
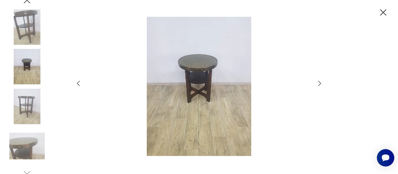
click at [318, 84] on icon "button" at bounding box center [319, 83] width 7 height 7
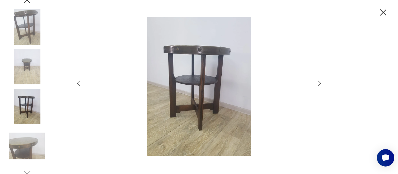
click at [318, 84] on icon "button" at bounding box center [319, 83] width 7 height 7
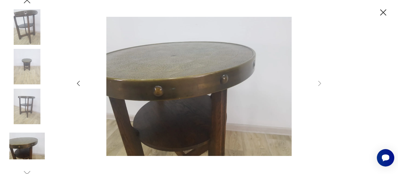
click at [386, 16] on icon "button" at bounding box center [383, 12] width 11 height 11
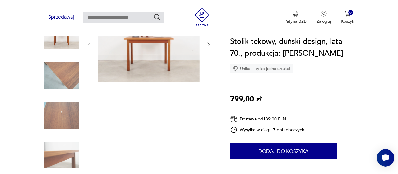
scroll to position [32, 0]
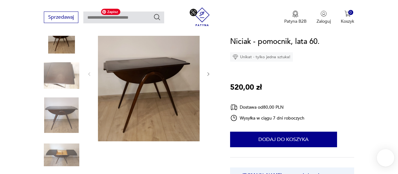
click at [186, 80] on img at bounding box center [149, 74] width 102 height 136
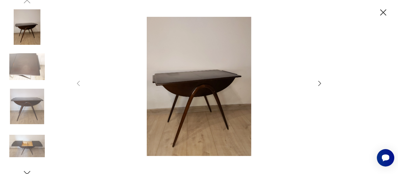
click at [321, 83] on icon "button" at bounding box center [320, 83] width 3 height 5
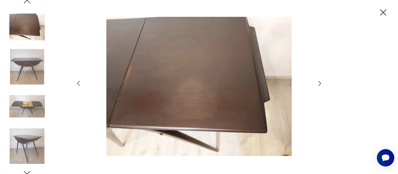
click at [321, 83] on icon "button" at bounding box center [320, 83] width 3 height 5
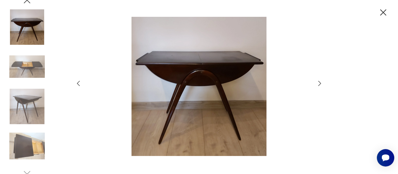
click at [321, 83] on icon "button" at bounding box center [320, 83] width 3 height 5
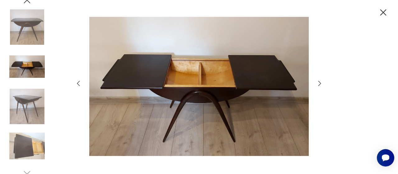
click at [321, 83] on icon "button" at bounding box center [320, 83] width 3 height 5
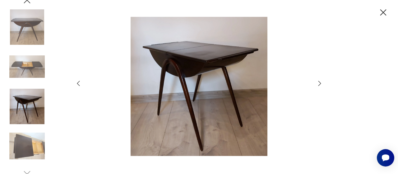
click at [321, 83] on icon "button" at bounding box center [320, 83] width 3 height 5
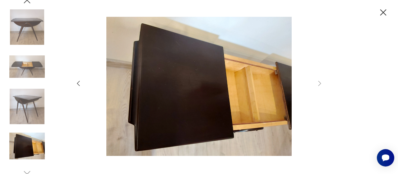
click at [382, 15] on icon "button" at bounding box center [383, 12] width 11 height 11
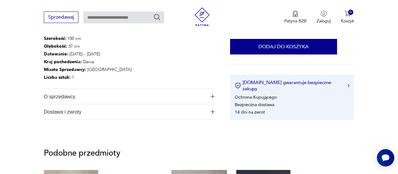
scroll to position [291, 0]
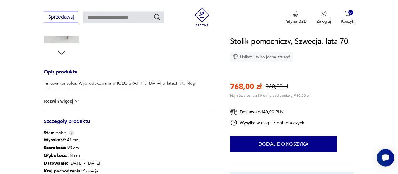
scroll to position [227, 0]
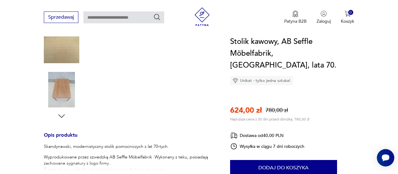
scroll to position [162, 0]
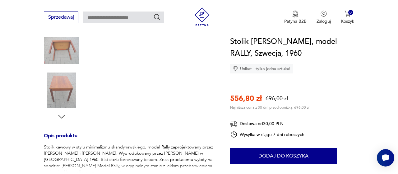
scroll to position [32, 0]
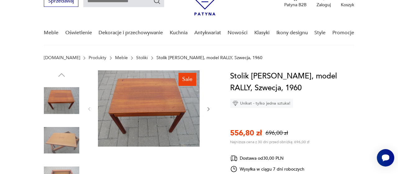
click at [210, 111] on icon "button" at bounding box center [208, 108] width 5 height 5
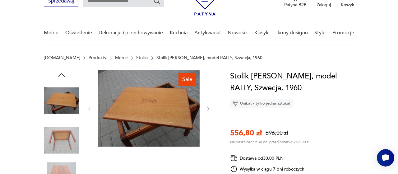
click at [210, 111] on icon "button" at bounding box center [208, 108] width 5 height 5
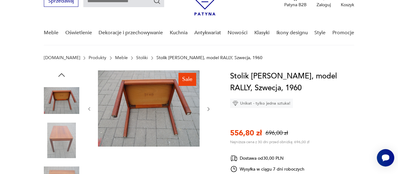
click at [210, 111] on icon "button" at bounding box center [208, 108] width 5 height 5
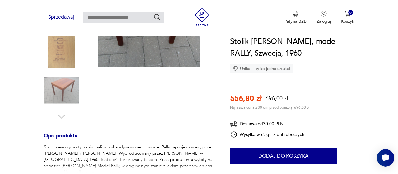
scroll to position [291, 0]
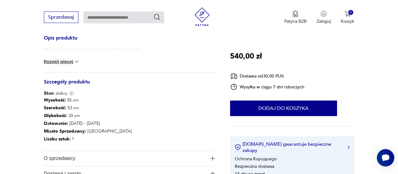
scroll to position [259, 0]
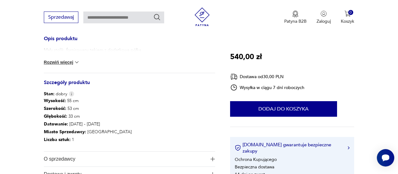
click at [70, 62] on button "Rozwiń więcej" at bounding box center [62, 62] width 36 height 6
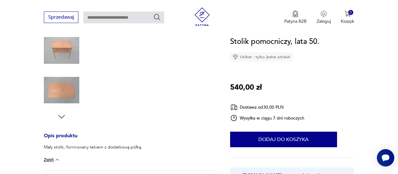
scroll to position [32, 0]
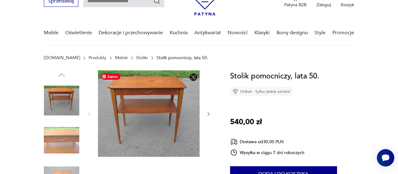
click at [208, 113] on icon "button" at bounding box center [208, 113] width 5 height 5
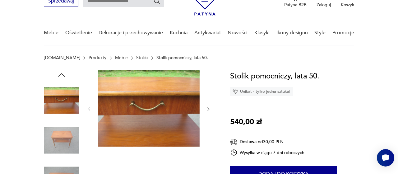
click at [208, 113] on div at bounding box center [149, 108] width 124 height 77
click at [207, 108] on icon "button" at bounding box center [208, 108] width 5 height 5
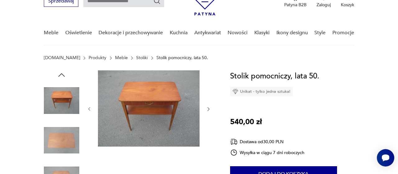
click at [207, 108] on icon "button" at bounding box center [208, 108] width 5 height 5
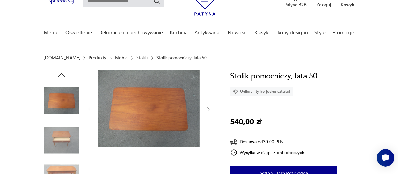
click at [207, 109] on icon "button" at bounding box center [208, 108] width 5 height 5
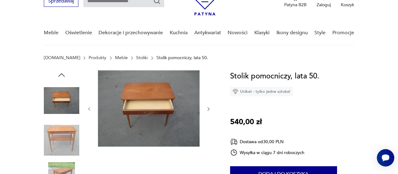
click at [207, 109] on icon "button" at bounding box center [208, 108] width 5 height 5
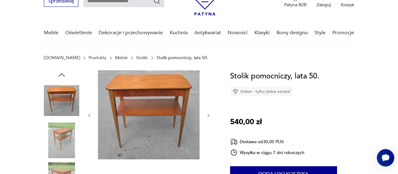
click at [207, 109] on div at bounding box center [149, 115] width 124 height 90
click at [208, 115] on icon "button" at bounding box center [208, 115] width 5 height 5
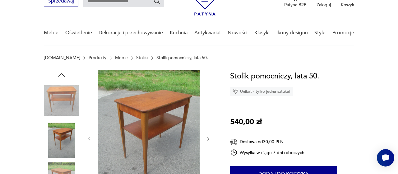
click at [208, 115] on div at bounding box center [149, 138] width 124 height 137
click at [210, 134] on div at bounding box center [149, 138] width 124 height 137
click at [210, 137] on icon "button" at bounding box center [208, 138] width 5 height 5
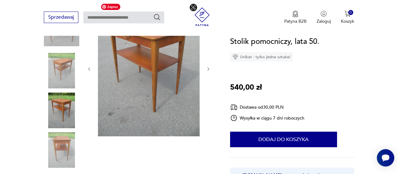
scroll to position [65, 0]
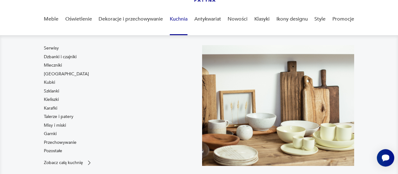
scroll to position [97, 0]
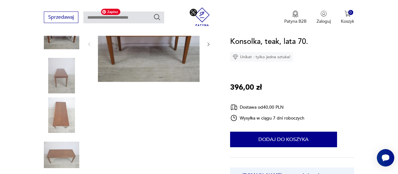
click at [67, 87] on img at bounding box center [61, 75] width 35 height 35
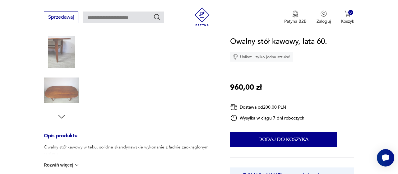
scroll to position [259, 0]
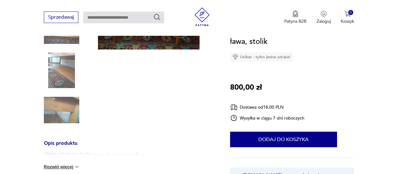
click at [57, 73] on img at bounding box center [61, 70] width 35 height 35
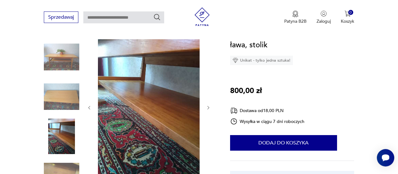
scroll to position [62, 0]
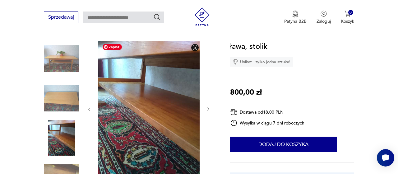
click at [58, 88] on img at bounding box center [61, 98] width 35 height 35
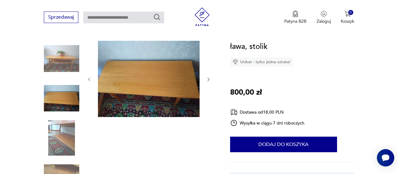
click at [208, 80] on icon "button" at bounding box center [208, 79] width 5 height 5
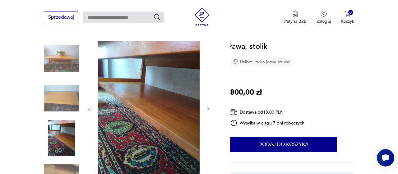
click at [208, 80] on div at bounding box center [149, 109] width 124 height 137
click at [206, 109] on icon "button" at bounding box center [208, 109] width 5 height 5
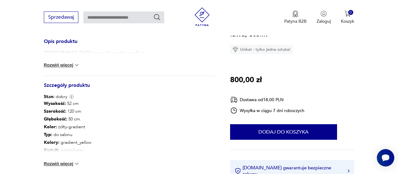
scroll to position [256, 0]
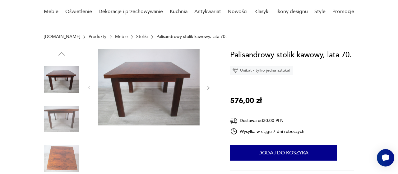
scroll to position [32, 0]
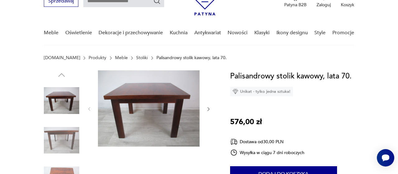
click at [208, 110] on icon "button" at bounding box center [208, 108] width 5 height 5
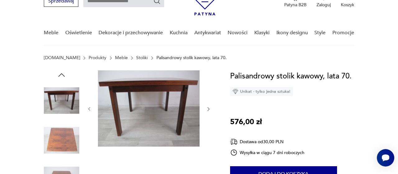
click at [208, 110] on icon "button" at bounding box center [208, 108] width 5 height 5
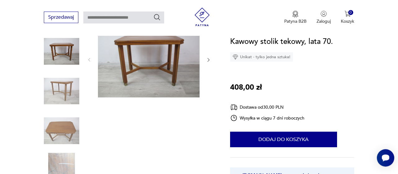
scroll to position [65, 0]
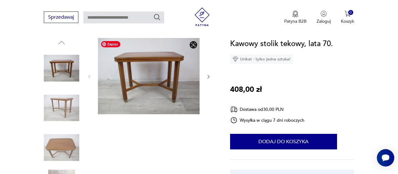
click at [179, 73] on img at bounding box center [149, 76] width 102 height 76
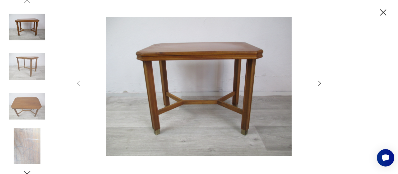
click at [323, 86] on icon "button" at bounding box center [319, 83] width 7 height 7
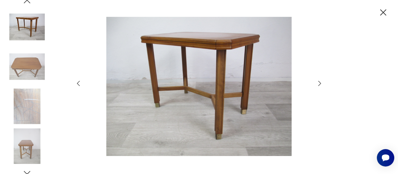
click at [322, 86] on icon "button" at bounding box center [319, 83] width 7 height 7
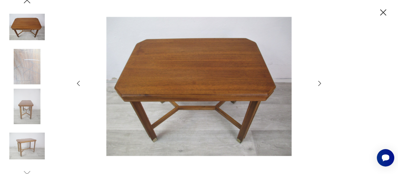
click at [322, 86] on icon "button" at bounding box center [319, 83] width 7 height 7
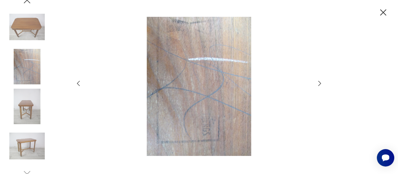
click at [322, 86] on icon "button" at bounding box center [319, 83] width 7 height 7
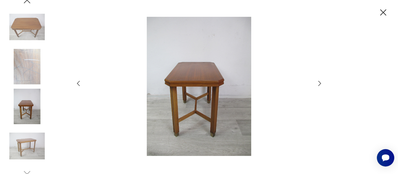
click at [322, 86] on icon "button" at bounding box center [319, 83] width 7 height 7
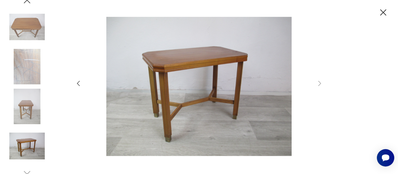
click at [378, 16] on div at bounding box center [199, 87] width 398 height 174
click at [381, 15] on icon "button" at bounding box center [384, 12] width 6 height 6
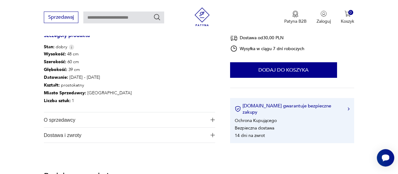
scroll to position [291, 0]
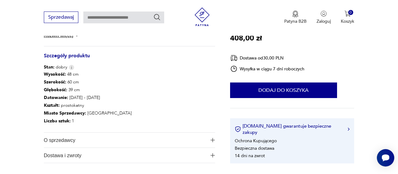
click at [105, 151] on span "Dostawa i zwroty" at bounding box center [125, 155] width 163 height 15
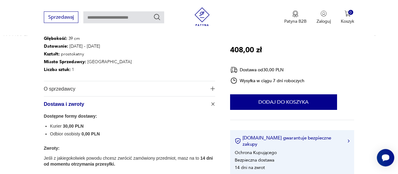
scroll to position [356, 0]
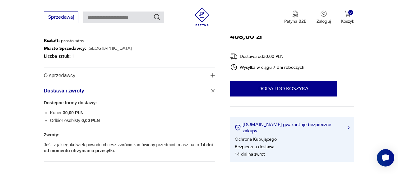
click at [78, 76] on span "O sprzedawcy" at bounding box center [125, 75] width 163 height 15
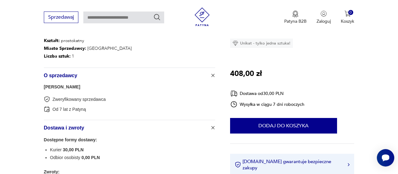
click at [78, 76] on span "O sprzedawcy" at bounding box center [125, 75] width 163 height 15
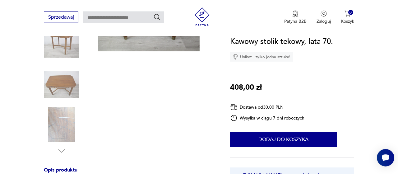
scroll to position [129, 0]
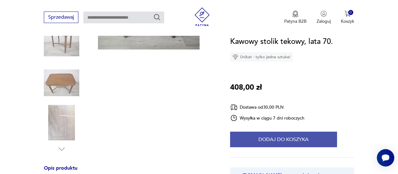
click at [280, 137] on button "Dodaj do koszyka" at bounding box center [283, 140] width 107 height 16
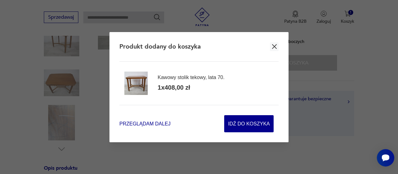
click at [159, 123] on span "Przeglądam dalej" at bounding box center [144, 123] width 51 height 7
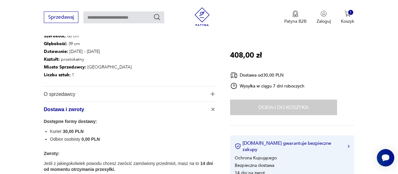
scroll to position [356, 0]
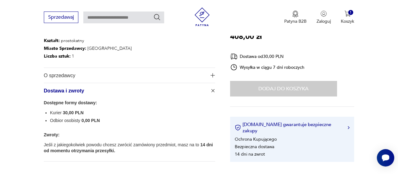
click at [85, 81] on span "O sprzedawcy" at bounding box center [125, 75] width 163 height 15
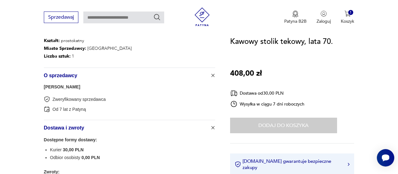
click at [50, 87] on link "Adam" at bounding box center [62, 86] width 36 height 5
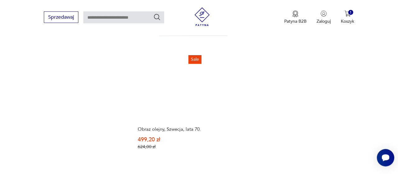
scroll to position [840, 0]
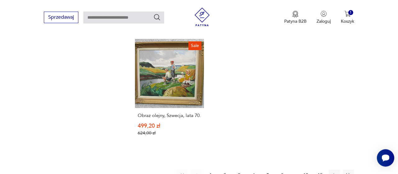
click at [227, 170] on button "2" at bounding box center [224, 175] width 11 height 11
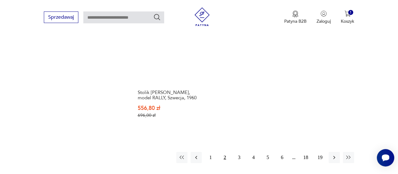
scroll to position [873, 0]
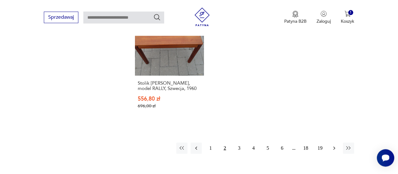
click at [331, 145] on icon "button" at bounding box center [334, 148] width 6 height 6
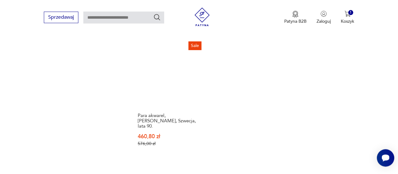
scroll to position [873, 0]
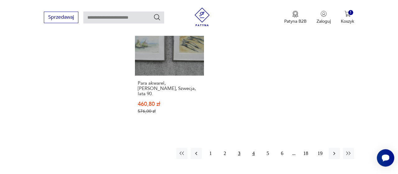
click at [257, 148] on button "4" at bounding box center [253, 153] width 11 height 11
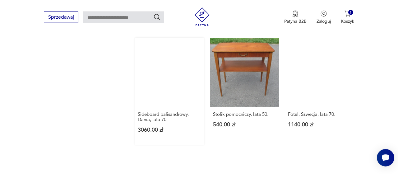
scroll to position [808, 0]
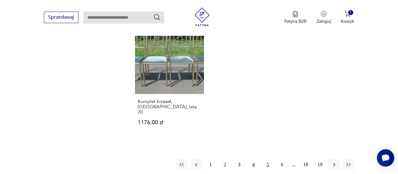
click at [268, 159] on button "5" at bounding box center [267, 164] width 11 height 11
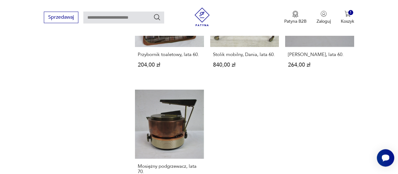
scroll to position [840, 0]
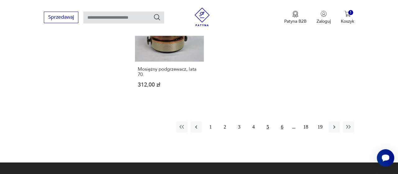
click at [283, 121] on button "6" at bounding box center [282, 126] width 11 height 11
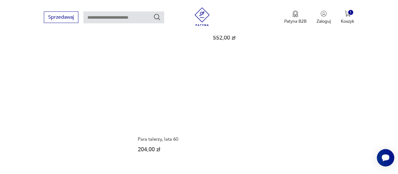
scroll to position [840, 0]
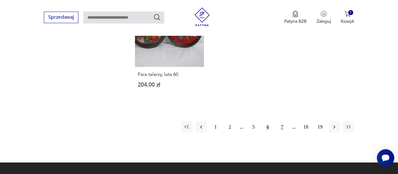
click at [282, 121] on button "7" at bounding box center [282, 126] width 11 height 11
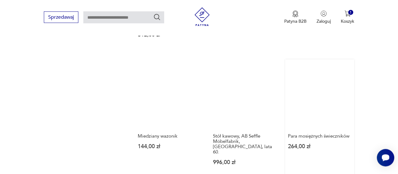
scroll to position [808, 0]
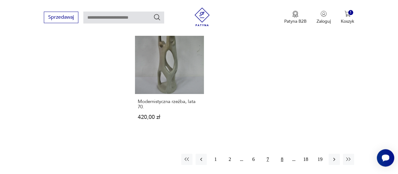
click at [281, 154] on button "8" at bounding box center [282, 159] width 11 height 11
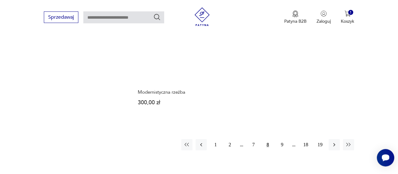
scroll to position [840, 0]
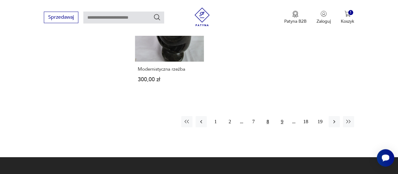
click at [279, 116] on button "9" at bounding box center [282, 121] width 11 height 11
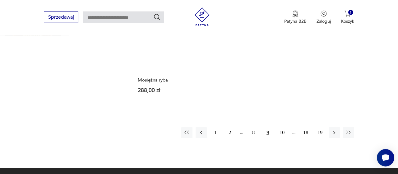
scroll to position [840, 0]
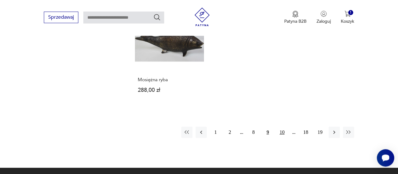
click at [281, 127] on button "10" at bounding box center [282, 132] width 11 height 11
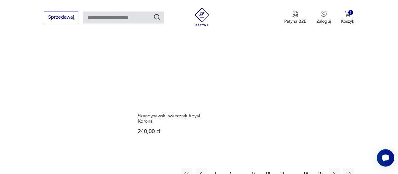
scroll to position [840, 0]
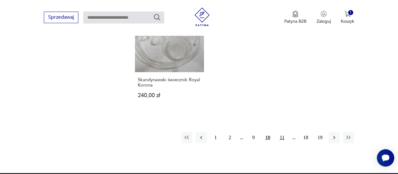
click at [280, 132] on button "11" at bounding box center [282, 137] width 11 height 11
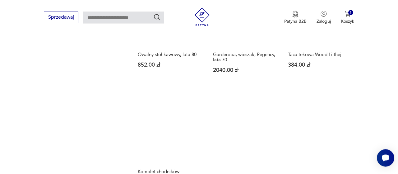
scroll to position [808, 0]
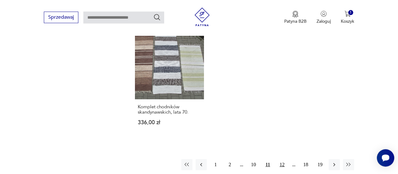
click at [283, 159] on button "12" at bounding box center [282, 164] width 11 height 11
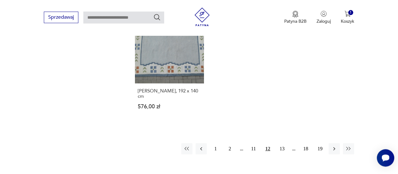
scroll to position [840, 0]
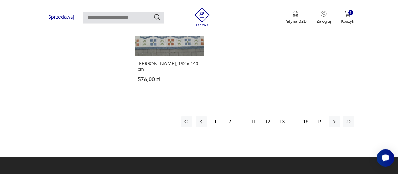
click at [284, 116] on button "13" at bounding box center [282, 121] width 11 height 11
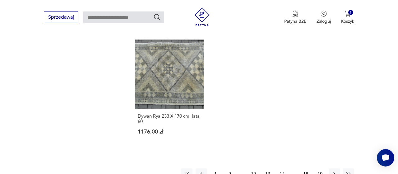
scroll to position [808, 0]
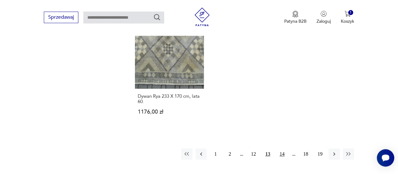
click at [285, 152] on button "14" at bounding box center [282, 153] width 11 height 11
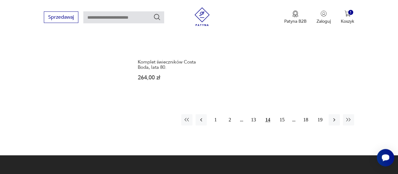
scroll to position [873, 0]
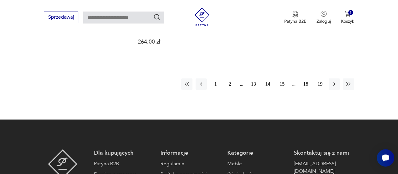
click at [283, 80] on button "15" at bounding box center [282, 83] width 11 height 11
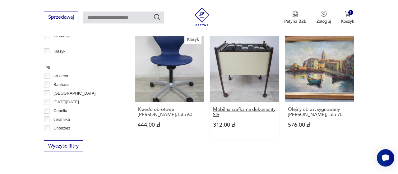
scroll to position [322, 0]
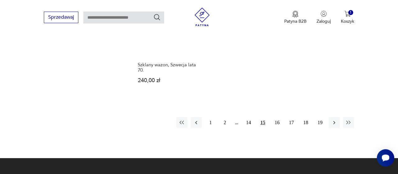
scroll to position [873, 0]
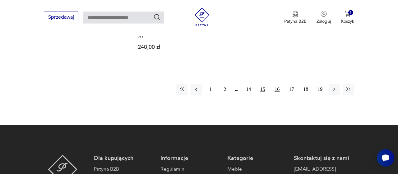
click at [275, 84] on button "16" at bounding box center [277, 89] width 11 height 11
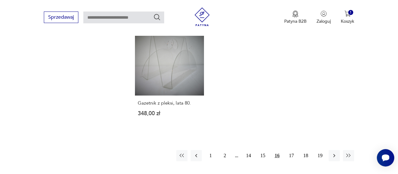
scroll to position [840, 0]
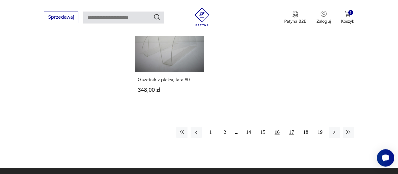
click at [290, 127] on button "17" at bounding box center [291, 132] width 11 height 11
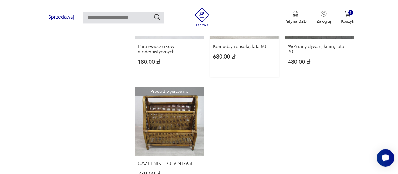
scroll to position [775, 0]
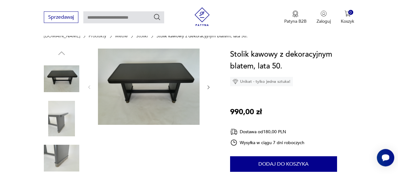
scroll to position [32, 0]
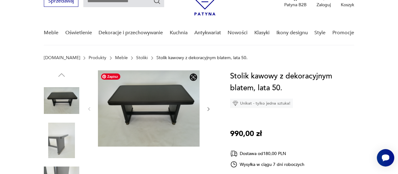
click at [173, 119] on img at bounding box center [149, 108] width 102 height 76
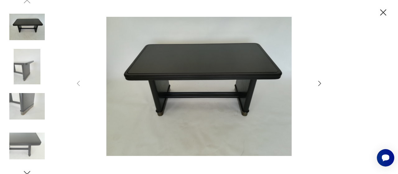
click at [320, 84] on icon "button" at bounding box center [320, 83] width 3 height 5
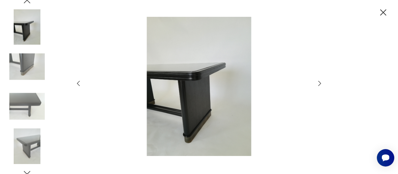
click at [320, 84] on icon "button" at bounding box center [320, 83] width 3 height 5
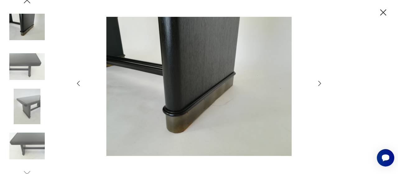
click at [320, 84] on icon "button" at bounding box center [320, 83] width 3 height 5
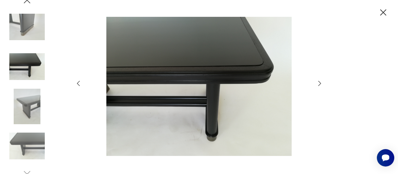
click at [320, 84] on icon "button" at bounding box center [320, 83] width 3 height 5
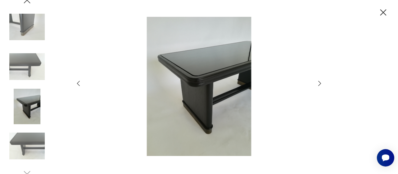
click at [320, 84] on icon "button" at bounding box center [320, 83] width 3 height 5
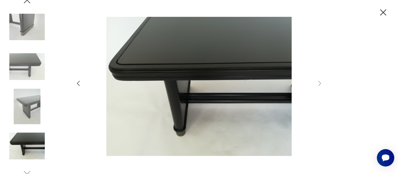
click at [384, 11] on icon "button" at bounding box center [383, 12] width 11 height 11
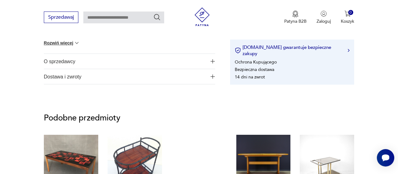
scroll to position [324, 0]
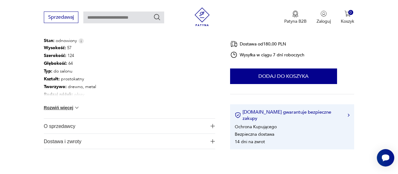
click at [76, 110] on img at bounding box center [77, 108] width 6 height 6
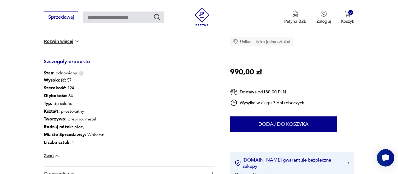
scroll to position [421, 0]
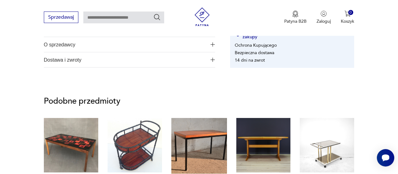
click at [84, 59] on span "Dostawa i zwroty" at bounding box center [125, 59] width 163 height 15
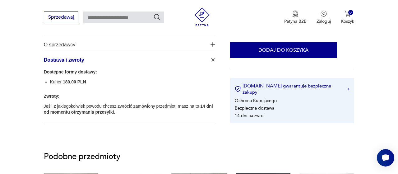
click at [84, 61] on span "Dostawa i zwroty" at bounding box center [125, 59] width 163 height 15
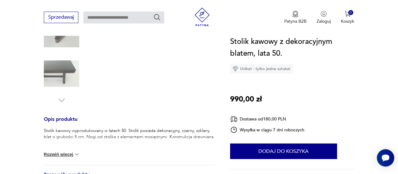
scroll to position [194, 0]
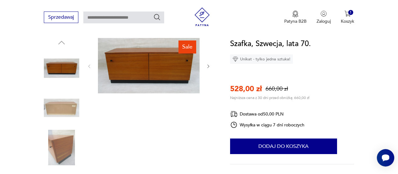
click at [208, 67] on icon "button" at bounding box center [208, 66] width 5 height 5
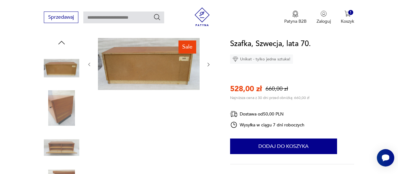
click at [207, 60] on div at bounding box center [149, 64] width 124 height 53
click at [208, 63] on icon "button" at bounding box center [208, 64] width 5 height 5
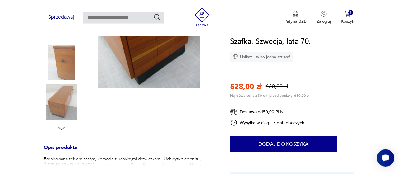
scroll to position [162, 0]
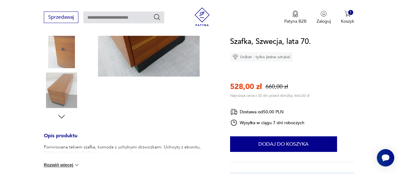
click at [71, 165] on button "Rozwiń więcej" at bounding box center [62, 165] width 36 height 6
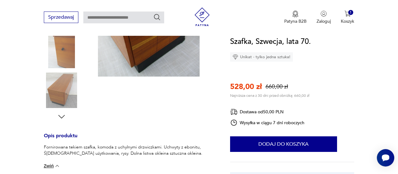
click at [67, 98] on img at bounding box center [61, 90] width 35 height 35
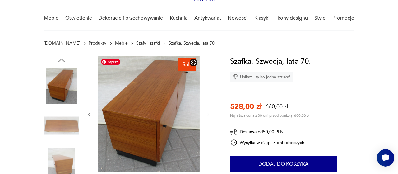
scroll to position [23, 0]
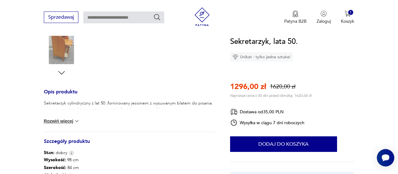
scroll to position [227, 0]
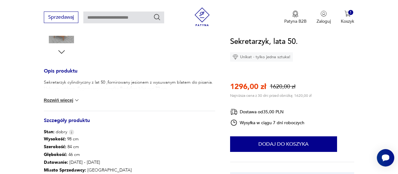
click at [73, 100] on button "Rozwiń więcej" at bounding box center [62, 100] width 36 height 6
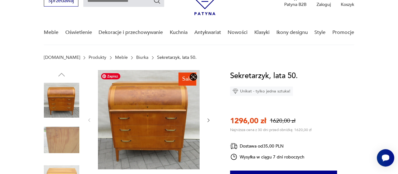
scroll to position [32, 0]
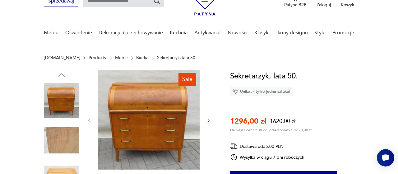
click at [208, 122] on icon "button" at bounding box center [208, 120] width 5 height 5
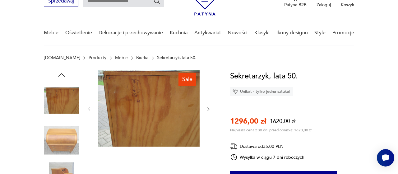
click at [211, 111] on icon "button" at bounding box center [208, 108] width 5 height 5
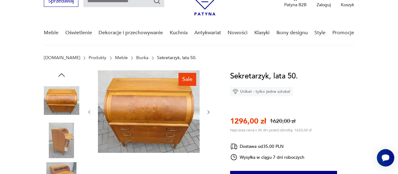
click at [208, 109] on div at bounding box center [149, 112] width 124 height 84
click at [208, 112] on icon "button" at bounding box center [208, 112] width 5 height 5
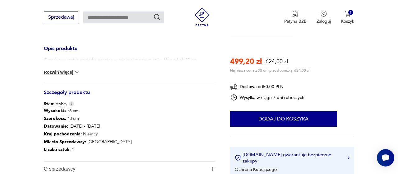
scroll to position [259, 0]
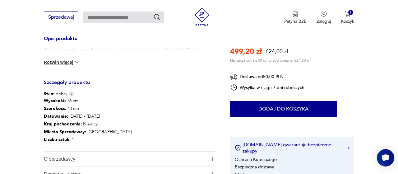
click at [72, 62] on button "Rozwiń więcej" at bounding box center [62, 62] width 36 height 6
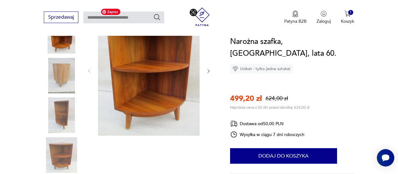
scroll to position [227, 0]
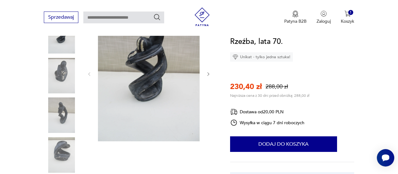
click at [209, 73] on icon "button" at bounding box center [208, 74] width 5 height 5
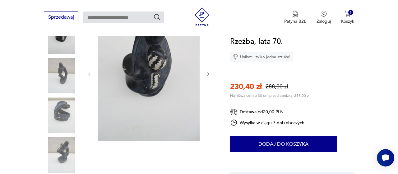
click at [209, 73] on icon "button" at bounding box center [208, 74] width 5 height 5
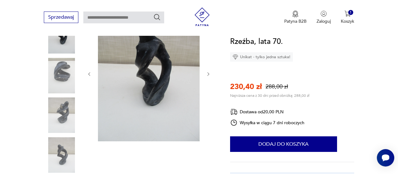
scroll to position [65, 0]
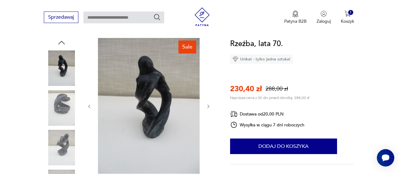
click at [208, 102] on div at bounding box center [149, 106] width 124 height 137
click at [209, 103] on div at bounding box center [149, 106] width 124 height 137
click at [209, 104] on button "button" at bounding box center [208, 106] width 5 height 6
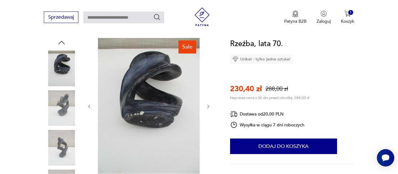
click at [209, 105] on icon "button" at bounding box center [208, 106] width 5 height 5
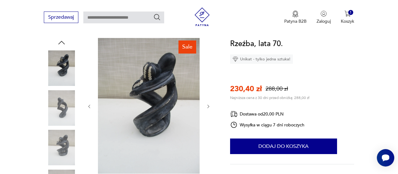
click at [209, 105] on icon "button" at bounding box center [208, 106] width 5 height 5
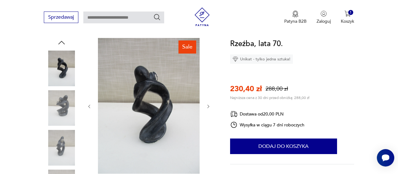
click at [209, 105] on icon "button" at bounding box center [208, 106] width 5 height 5
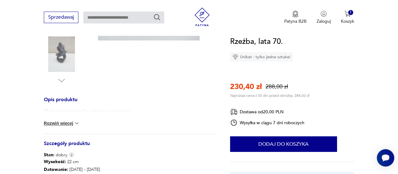
scroll to position [227, 0]
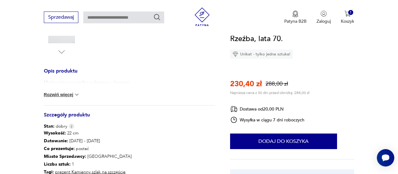
click at [66, 91] on button "Rozwiń więcej" at bounding box center [62, 94] width 36 height 6
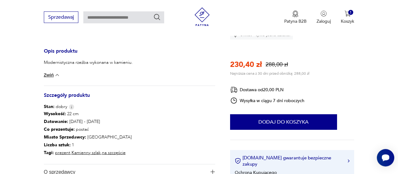
scroll to position [259, 0]
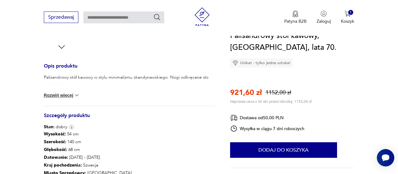
scroll to position [232, 0]
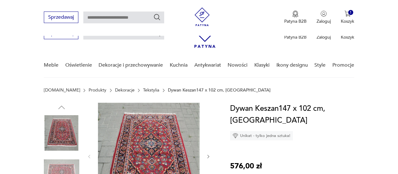
scroll to position [227, 0]
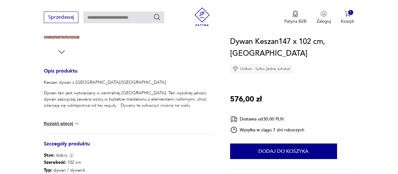
click at [64, 125] on button "Rozwiń więcej" at bounding box center [62, 123] width 36 height 6
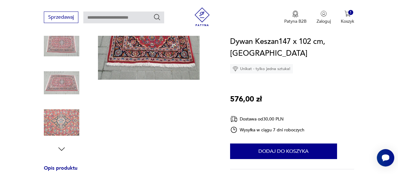
scroll to position [32, 0]
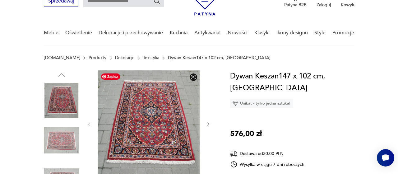
click at [140, 103] on img at bounding box center [149, 123] width 102 height 106
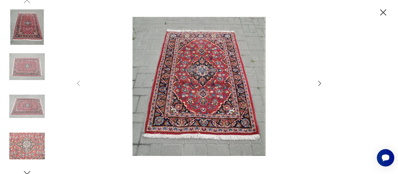
click at [386, 13] on icon "button" at bounding box center [383, 12] width 11 height 11
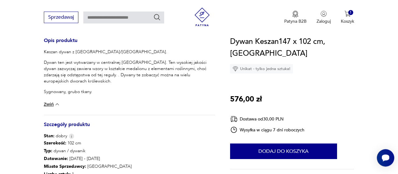
scroll to position [259, 0]
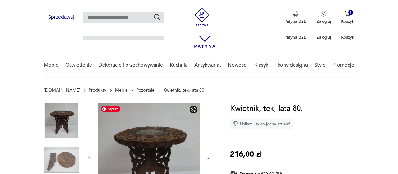
click at [172, 103] on img at bounding box center [149, 157] width 102 height 109
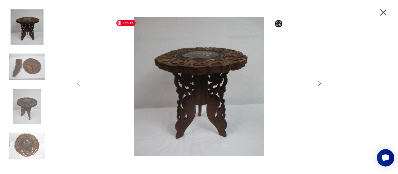
click at [319, 82] on icon "button" at bounding box center [319, 83] width 7 height 7
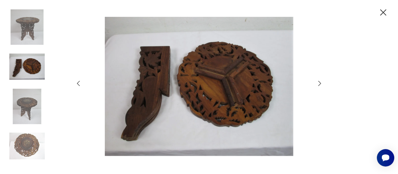
click at [319, 82] on icon "button" at bounding box center [320, 83] width 3 height 5
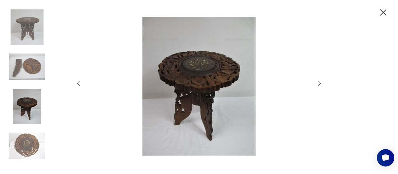
click at [319, 82] on icon "button" at bounding box center [320, 83] width 3 height 5
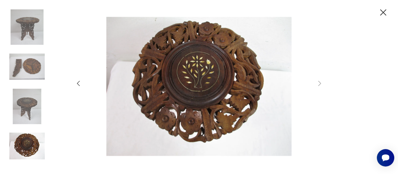
click at [387, 8] on icon "button" at bounding box center [383, 12] width 11 height 11
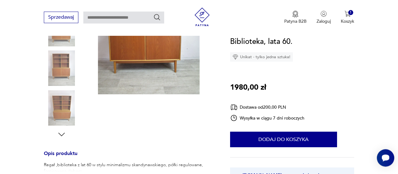
scroll to position [162, 0]
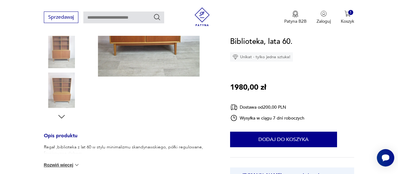
click at [64, 87] on img at bounding box center [61, 90] width 35 height 35
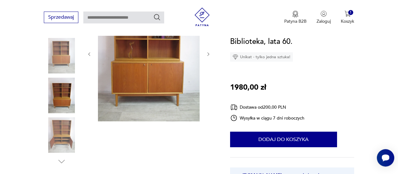
scroll to position [97, 0]
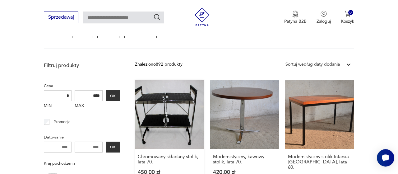
scroll to position [197, 0]
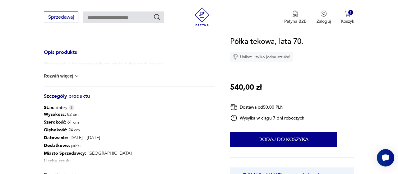
scroll to position [259, 0]
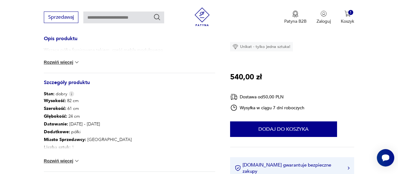
click at [66, 62] on button "Rozwiń więcej" at bounding box center [62, 62] width 36 height 6
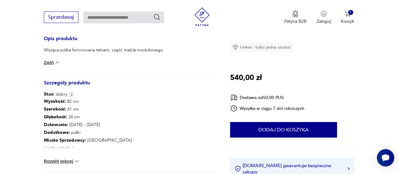
click at [74, 160] on button "Rozwiń więcej" at bounding box center [62, 161] width 36 height 6
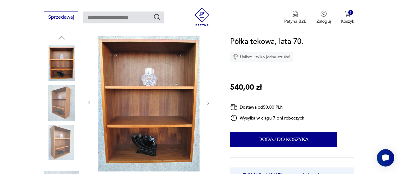
scroll to position [65, 0]
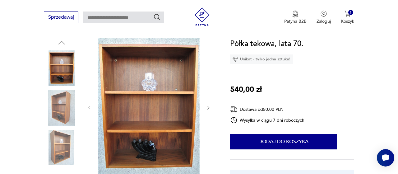
click at [210, 105] on icon "button" at bounding box center [208, 107] width 5 height 5
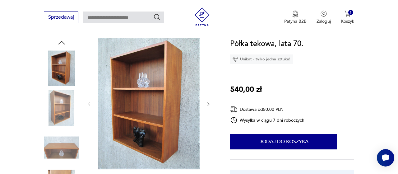
click at [210, 105] on icon "button" at bounding box center [208, 103] width 5 height 5
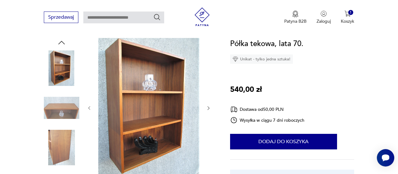
click at [210, 105] on button "button" at bounding box center [208, 108] width 5 height 6
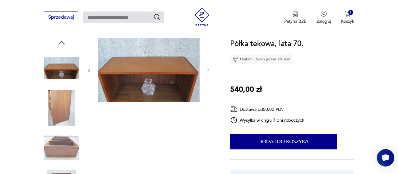
click at [209, 71] on icon "button" at bounding box center [208, 70] width 5 height 5
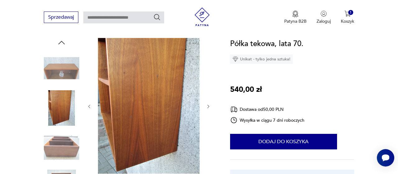
click at [208, 106] on icon "button" at bounding box center [208, 106] width 5 height 5
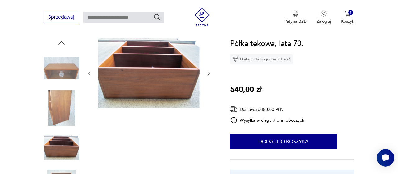
click at [209, 69] on div at bounding box center [149, 73] width 124 height 71
click at [209, 74] on icon "button" at bounding box center [209, 73] width 2 height 3
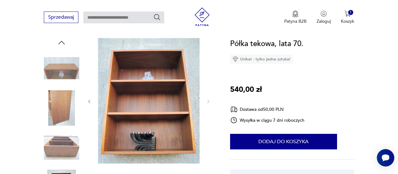
click at [93, 101] on div at bounding box center [149, 101] width 124 height 127
click at [89, 101] on icon "button" at bounding box center [89, 101] width 5 height 5
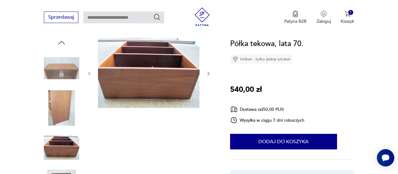
click at [89, 101] on div at bounding box center [149, 73] width 124 height 71
click at [92, 73] on div at bounding box center [149, 73] width 124 height 71
click at [90, 74] on icon "button" at bounding box center [89, 73] width 5 height 5
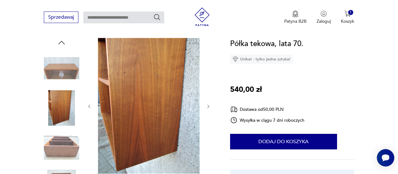
click at [89, 109] on button "button" at bounding box center [89, 106] width 5 height 6
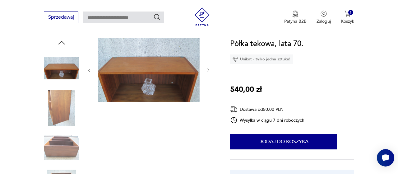
click at [89, 72] on icon "button" at bounding box center [89, 70] width 5 height 5
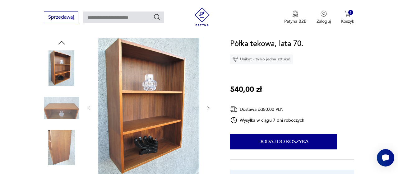
click at [90, 107] on icon "button" at bounding box center [89, 107] width 5 height 5
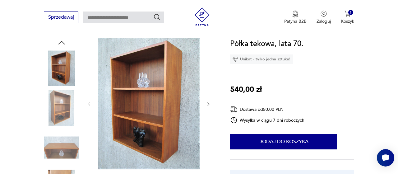
click at [90, 107] on button "button" at bounding box center [89, 104] width 5 height 6
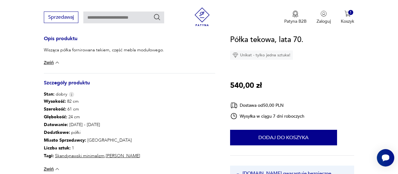
scroll to position [162, 0]
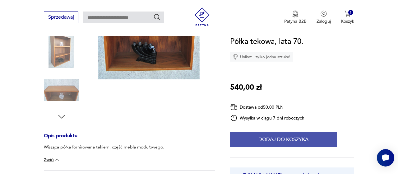
click at [288, 143] on button "Dodaj do koszyka" at bounding box center [283, 140] width 107 height 16
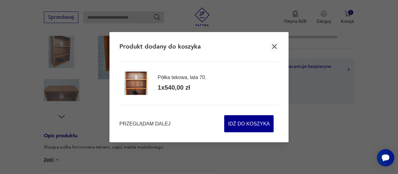
click at [274, 45] on icon "button" at bounding box center [274, 46] width 5 height 5
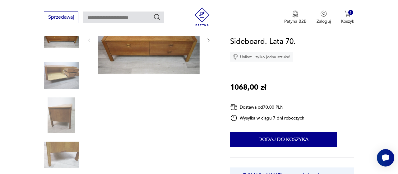
scroll to position [32, 0]
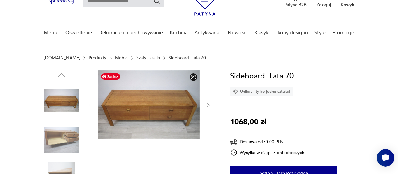
click at [165, 115] on img at bounding box center [149, 104] width 102 height 68
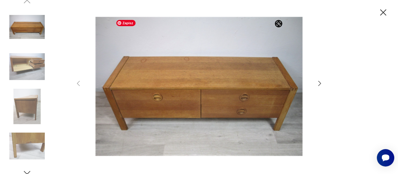
click at [318, 82] on icon "button" at bounding box center [319, 83] width 7 height 7
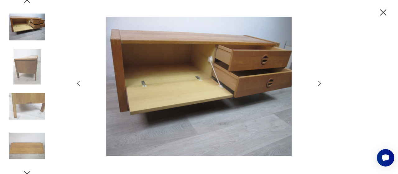
click at [316, 80] on div at bounding box center [199, 87] width 249 height 140
click at [320, 81] on icon "button" at bounding box center [319, 83] width 7 height 7
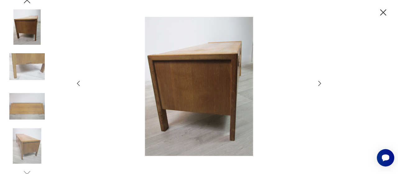
click at [320, 81] on icon "button" at bounding box center [319, 83] width 7 height 7
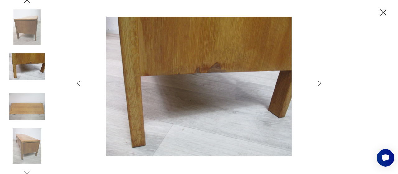
click at [320, 81] on icon "button" at bounding box center [319, 83] width 7 height 7
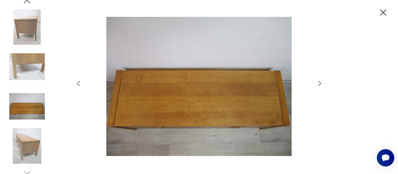
click at [384, 12] on icon "button" at bounding box center [384, 12] width 6 height 6
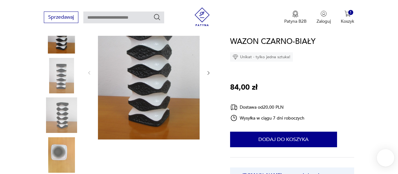
click at [210, 74] on icon "button" at bounding box center [208, 72] width 5 height 5
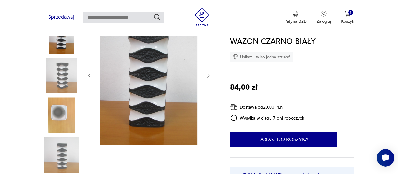
click at [210, 74] on icon "button" at bounding box center [208, 75] width 5 height 5
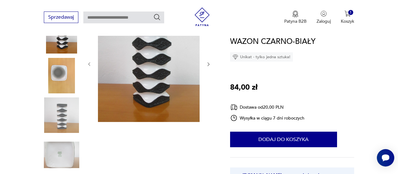
click at [208, 66] on icon "button" at bounding box center [209, 64] width 2 height 3
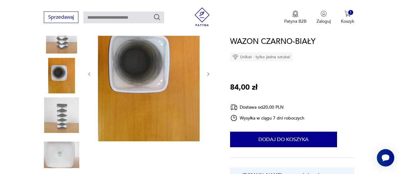
click at [208, 66] on div at bounding box center [149, 74] width 124 height 137
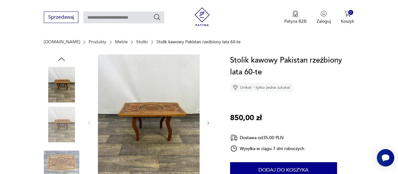
scroll to position [25, 0]
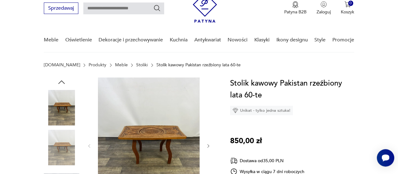
click at [348, 122] on div "Stolik kawowy Pakistan rzeźbiony lata 60-te Unikat - tylko jedna sztuka! 850,00…" at bounding box center [292, 171] width 124 height 189
click at [352, 4] on div "0" at bounding box center [351, 3] width 5 height 5
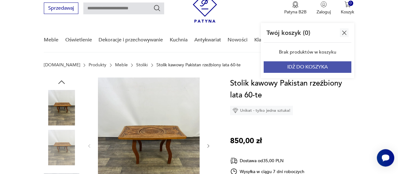
click at [323, 71] on button "IDŹ DO KOSZYKA" at bounding box center [308, 67] width 88 height 12
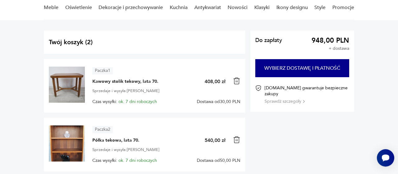
scroll to position [25, 0]
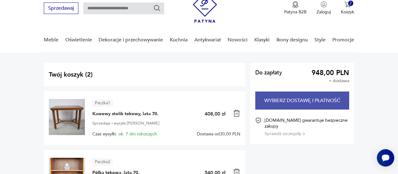
click at [286, 102] on button "Wybierz dostawę i płatność" at bounding box center [302, 100] width 94 height 18
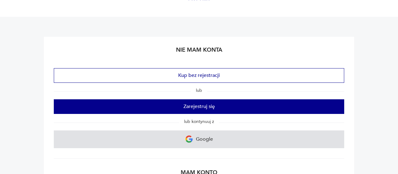
scroll to position [65, 0]
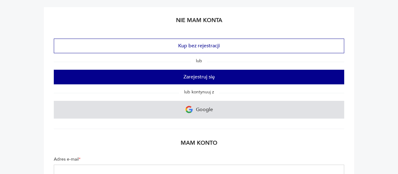
click at [216, 110] on link "Google" at bounding box center [199, 110] width 291 height 18
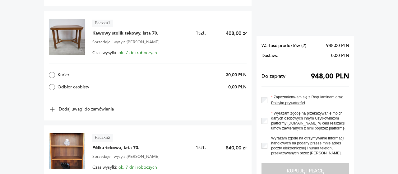
scroll to position [324, 0]
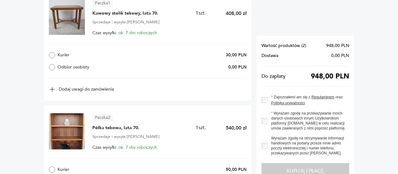
click at [60, 54] on label "Kurier" at bounding box center [91, 55] width 84 height 6
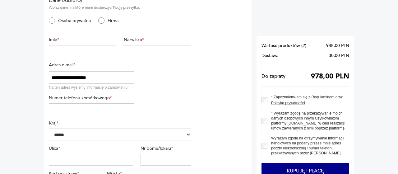
scroll to position [32, 0]
